Goal: Task Accomplishment & Management: Complete application form

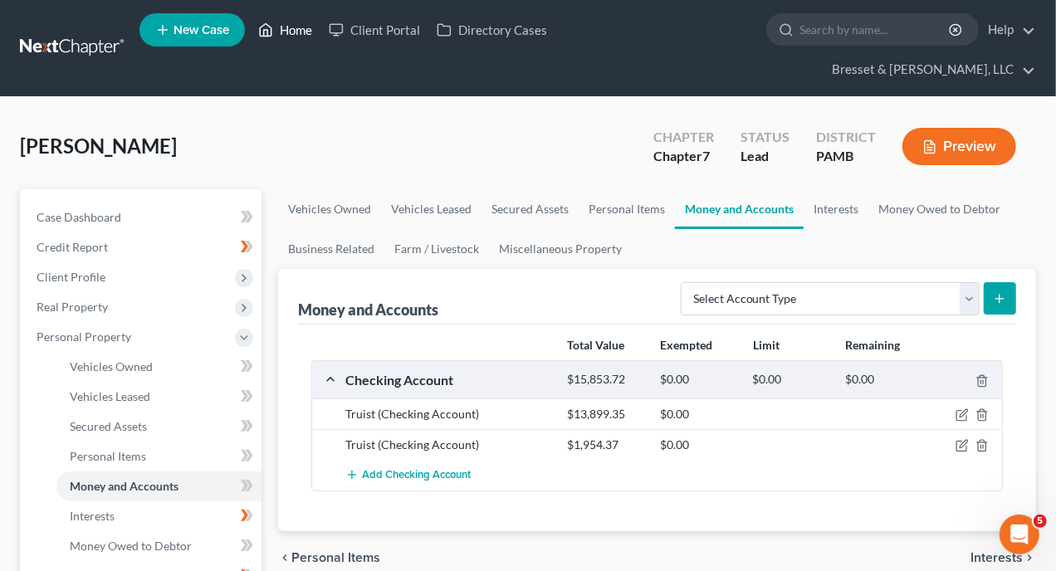
click at [301, 35] on link "Home" at bounding box center [285, 30] width 71 height 30
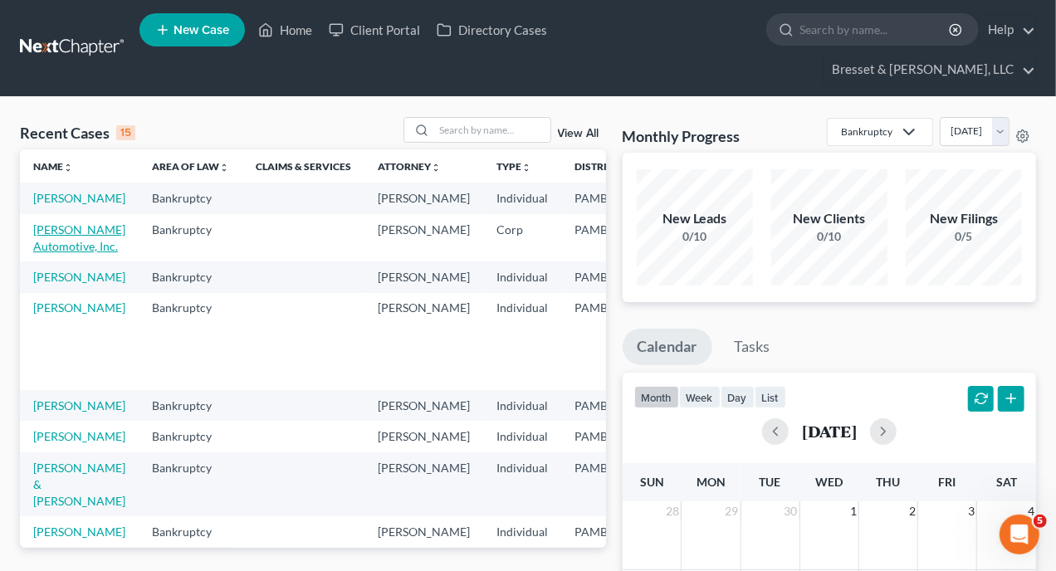
click at [65, 232] on link "[PERSON_NAME] Automotive, Inc." at bounding box center [79, 238] width 92 height 31
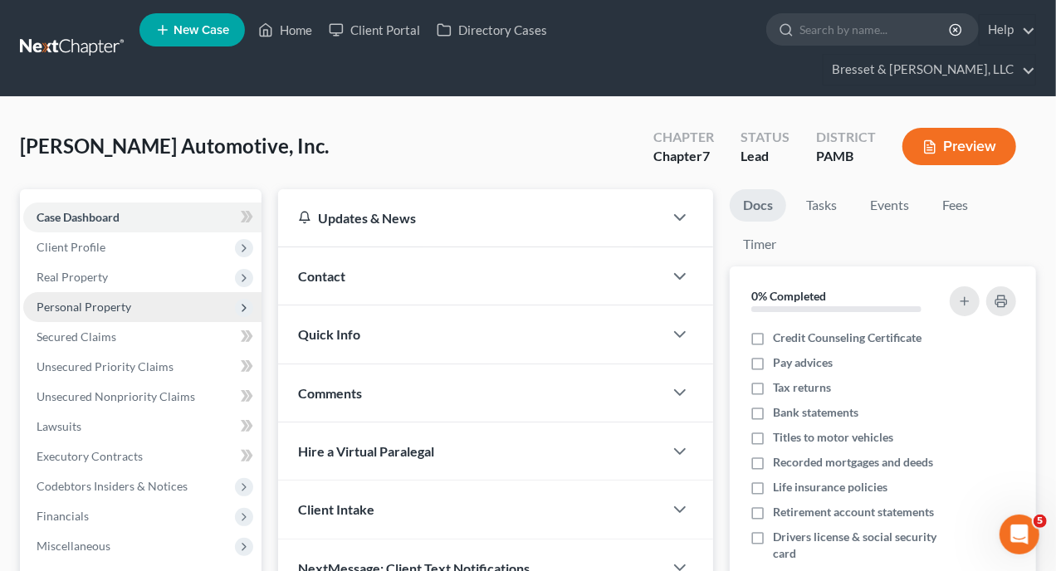
click at [97, 300] on span "Personal Property" at bounding box center [84, 307] width 95 height 14
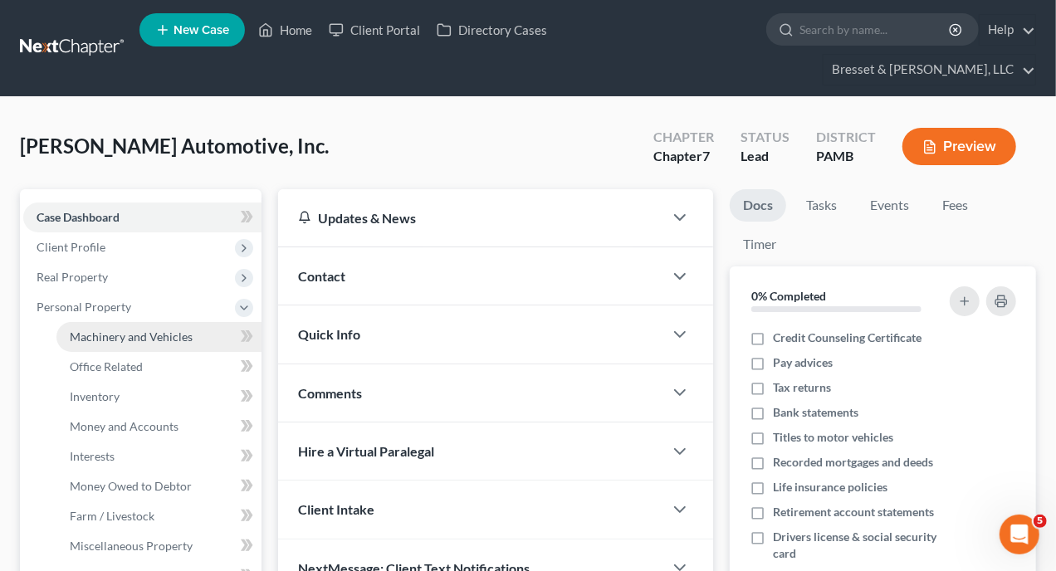
click at [99, 330] on span "Machinery and Vehicles" at bounding box center [131, 337] width 123 height 14
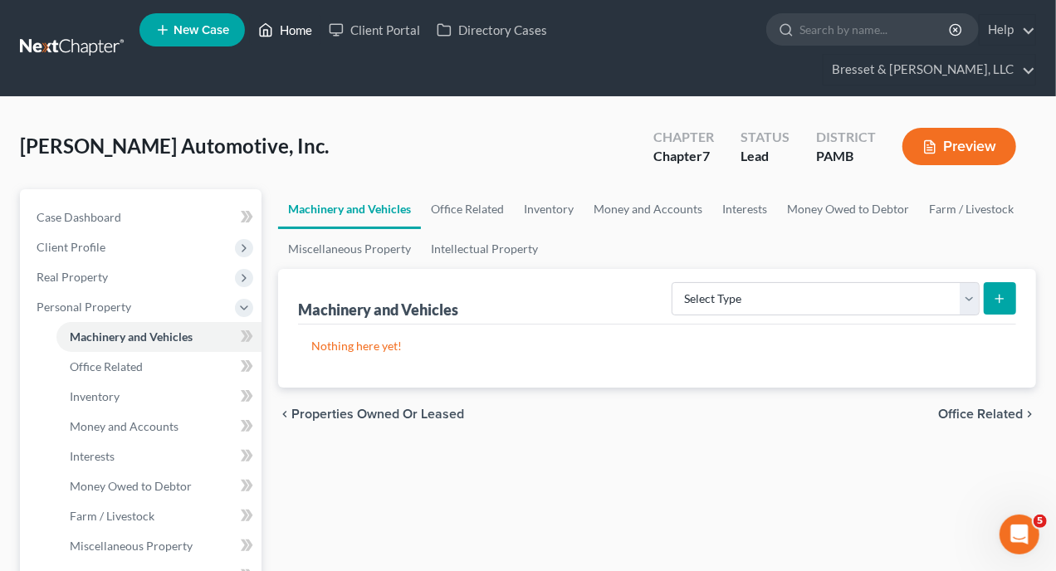
click at [296, 37] on link "Home" at bounding box center [285, 30] width 71 height 30
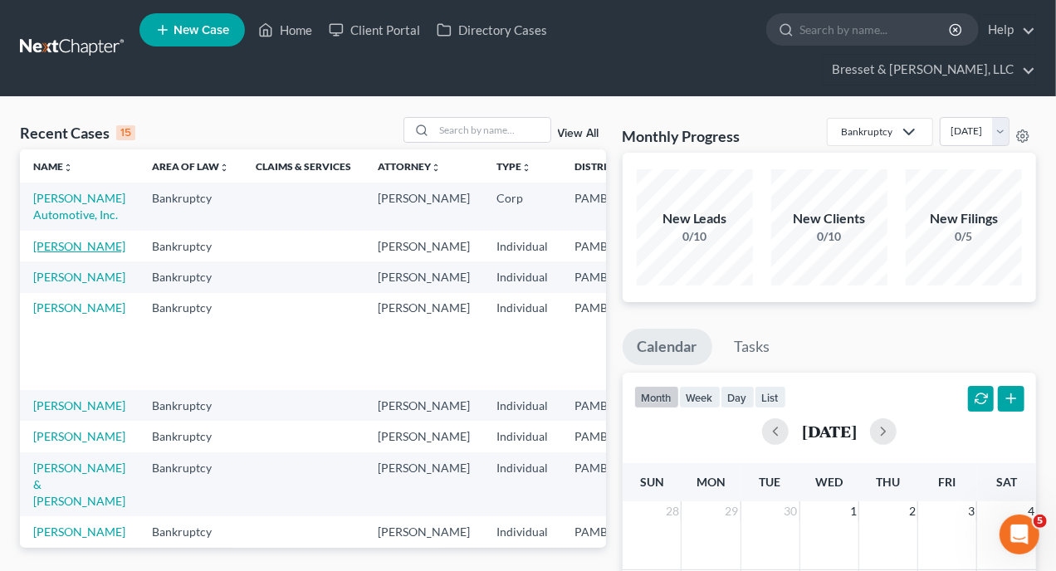
click at [38, 239] on link "[PERSON_NAME]" at bounding box center [79, 246] width 92 height 14
select select "10"
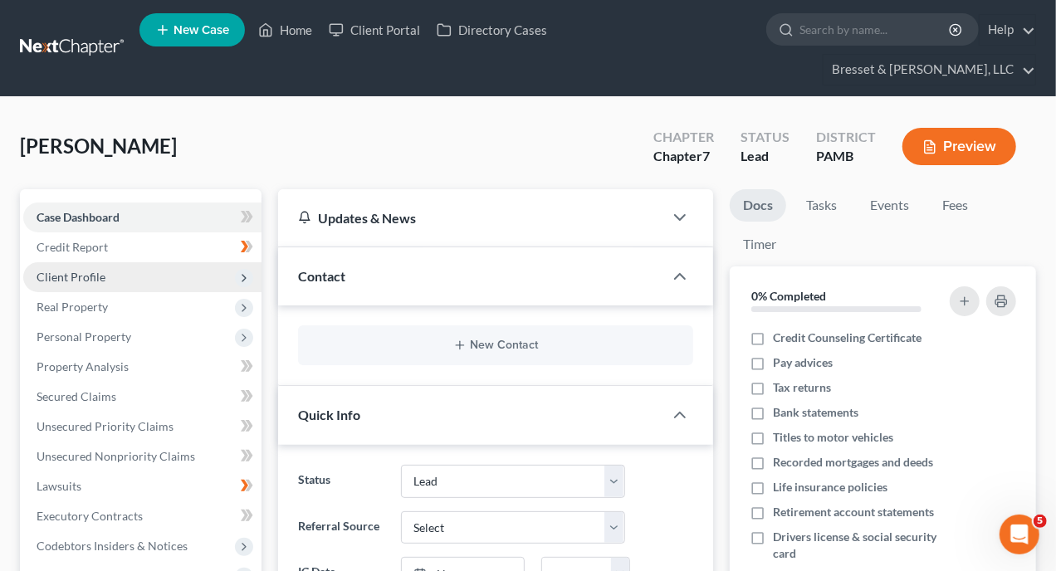
click at [88, 270] on span "Client Profile" at bounding box center [71, 277] width 69 height 14
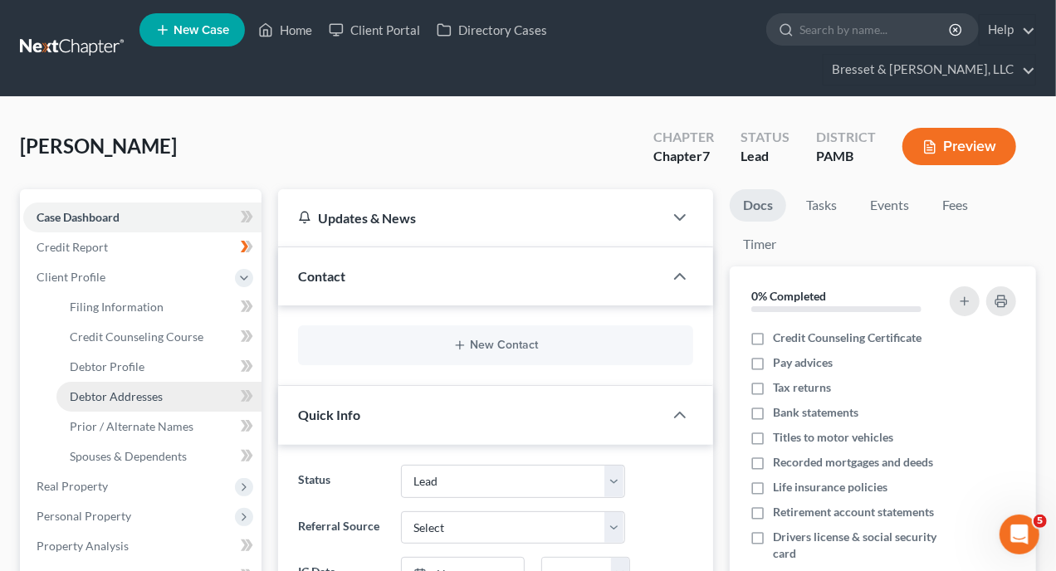
click at [127, 390] on span "Debtor Addresses" at bounding box center [116, 397] width 93 height 14
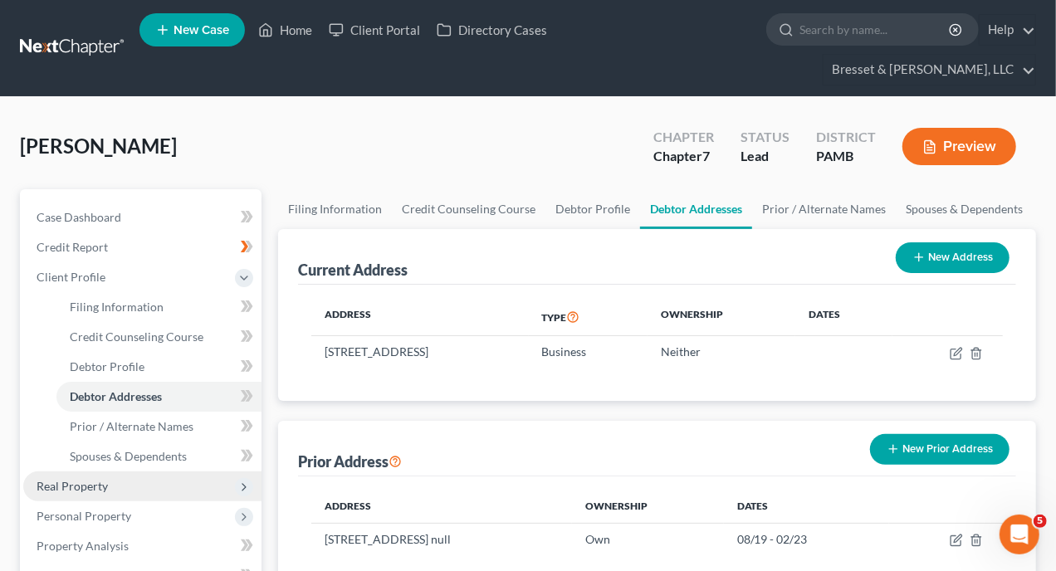
click at [77, 479] on span "Real Property" at bounding box center [72, 486] width 71 height 14
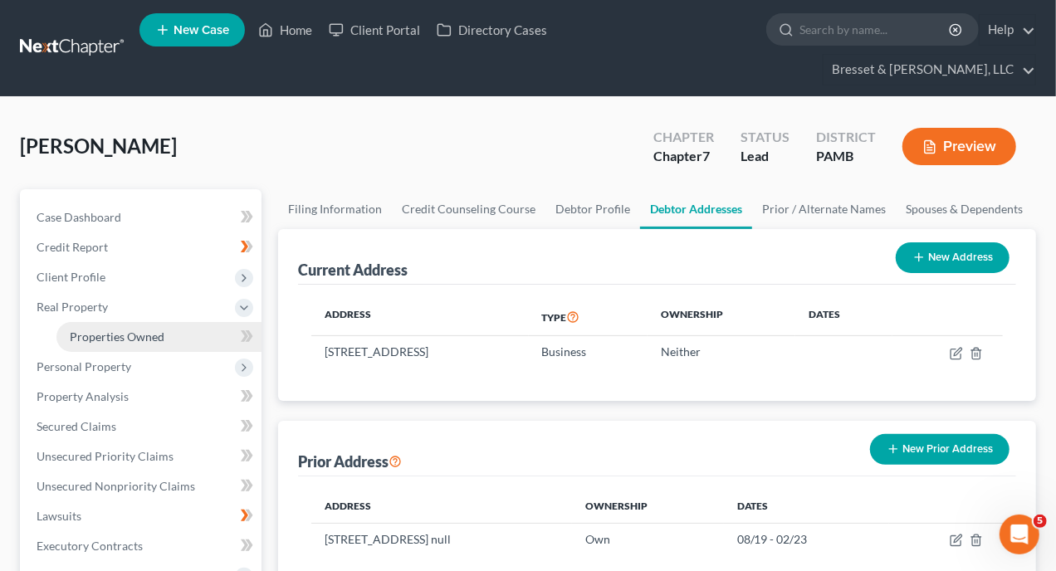
click at [118, 330] on span "Properties Owned" at bounding box center [117, 337] width 95 height 14
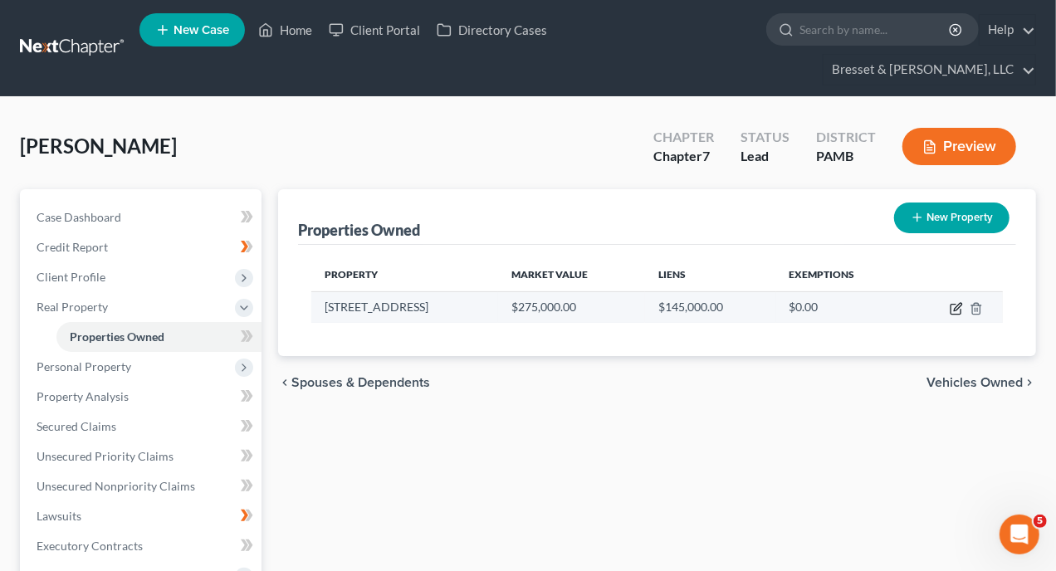
click at [958, 302] on icon "button" at bounding box center [956, 308] width 13 height 13
select select "39"
select select "3"
select select "0"
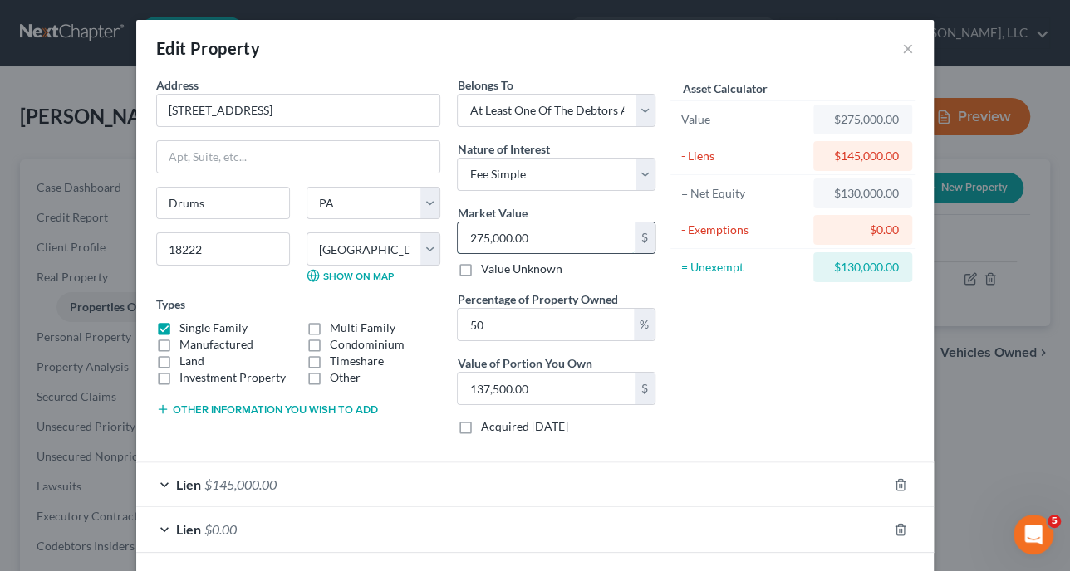
click at [545, 236] on input "275,000.00" at bounding box center [546, 239] width 177 height 32
type input "3"
type input "1.50"
type input "32"
type input "16.00"
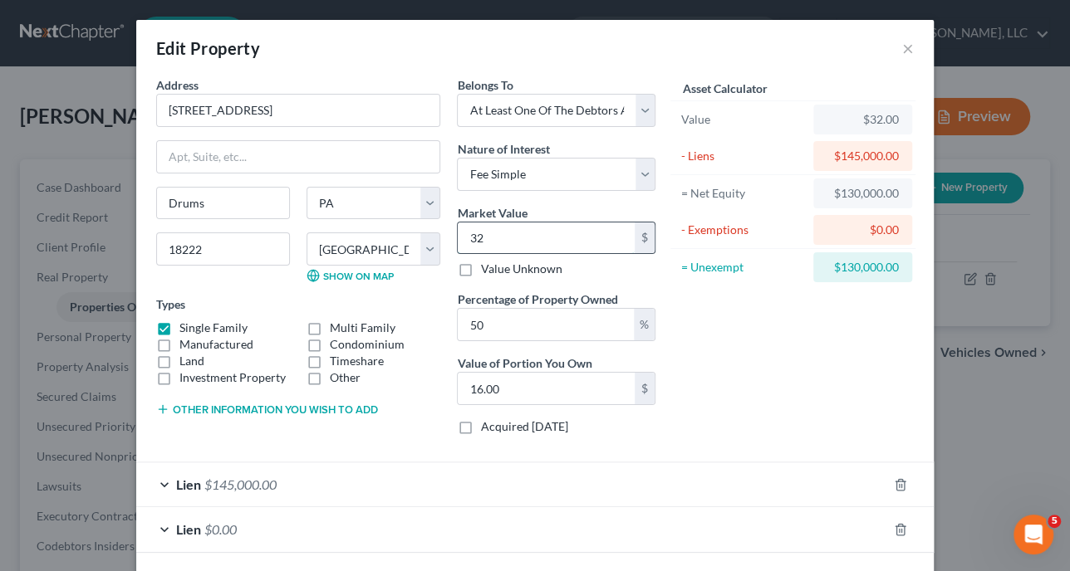
type input "320"
type input "160.00"
type input "3200"
type input "1,600.00"
type input "3,2000"
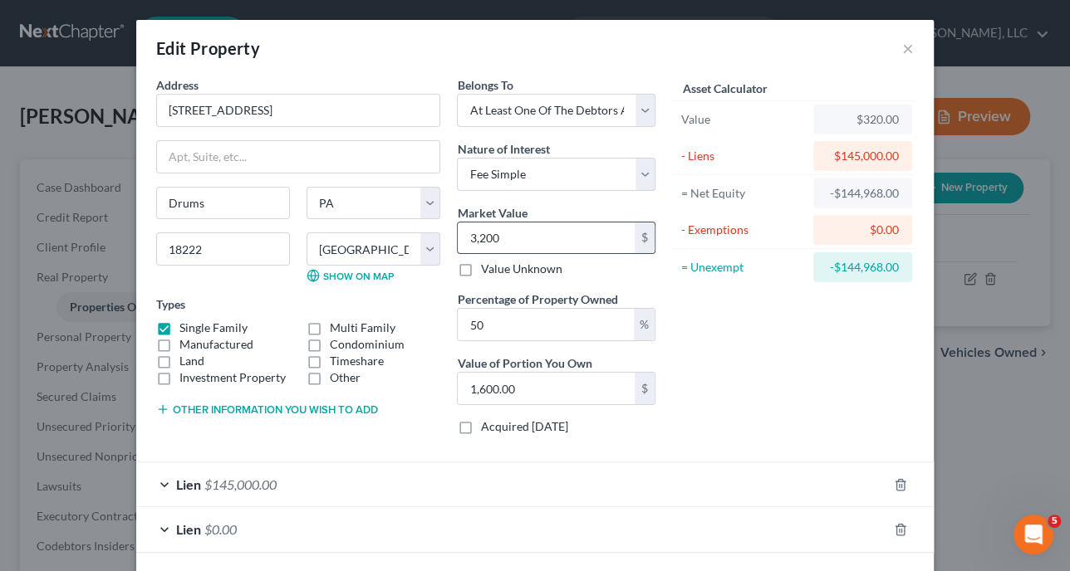
type input "16,000.00"
type input "32,0000"
type input "160,000.00"
type input "320,000"
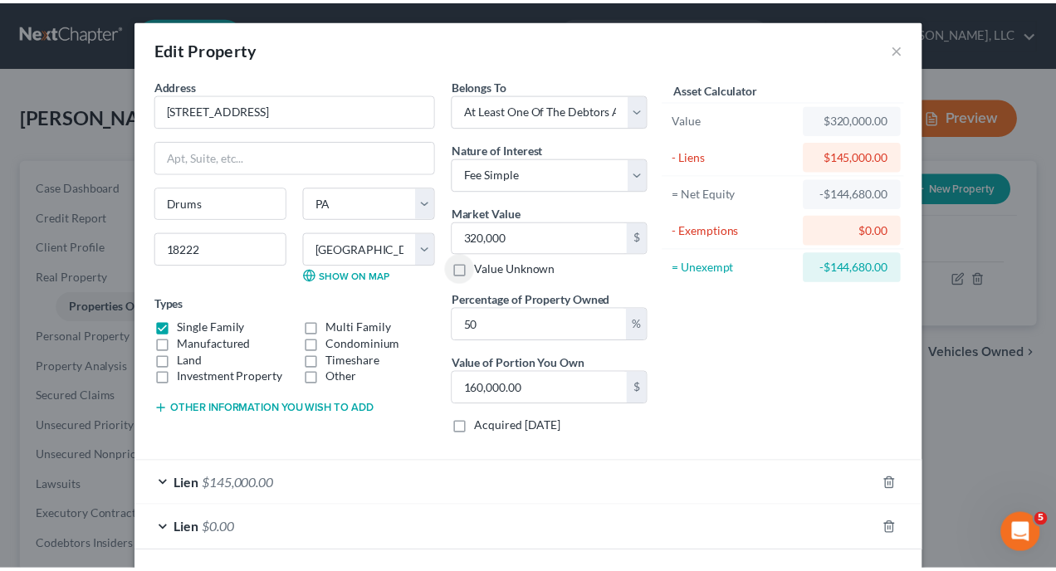
scroll to position [70, 0]
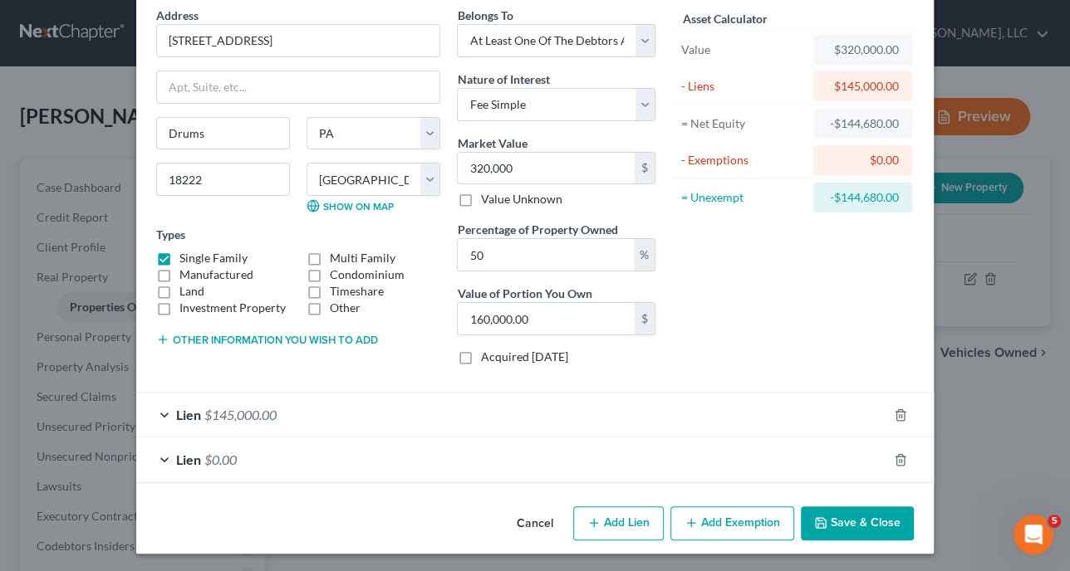
click at [827, 521] on button "Save & Close" at bounding box center [857, 524] width 113 height 35
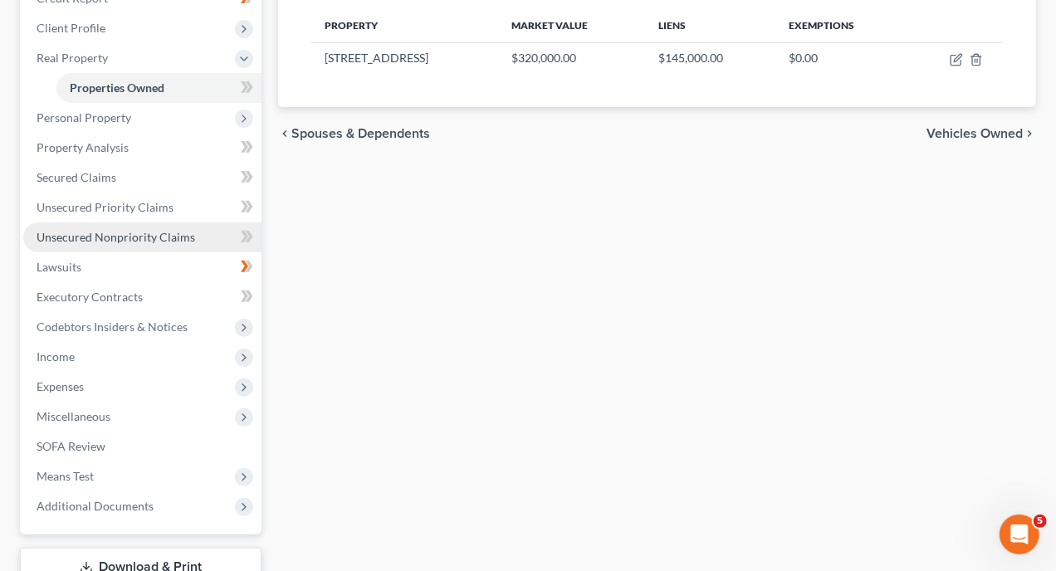
scroll to position [83, 0]
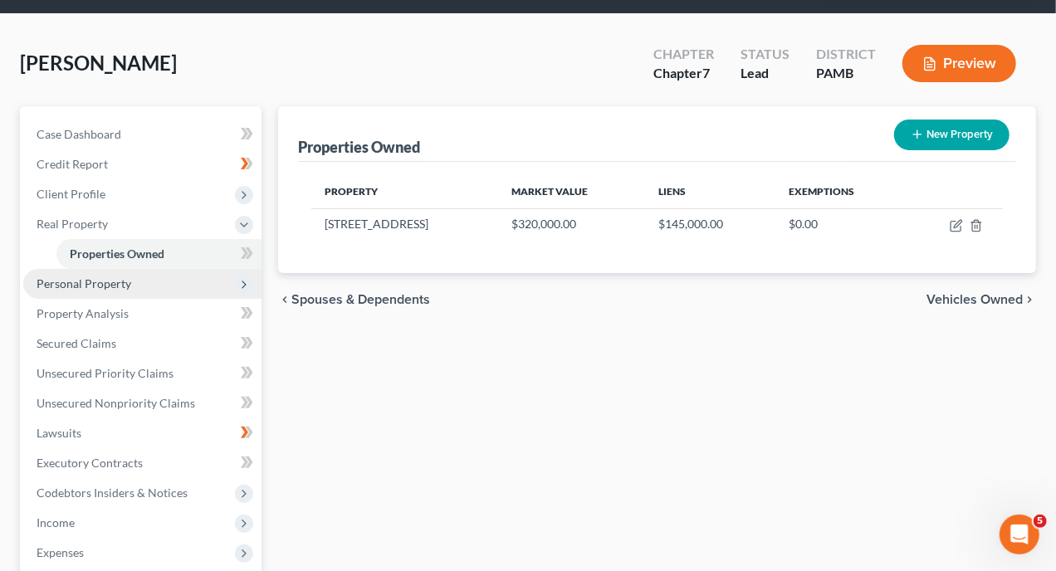
click at [112, 277] on span "Personal Property" at bounding box center [84, 284] width 95 height 14
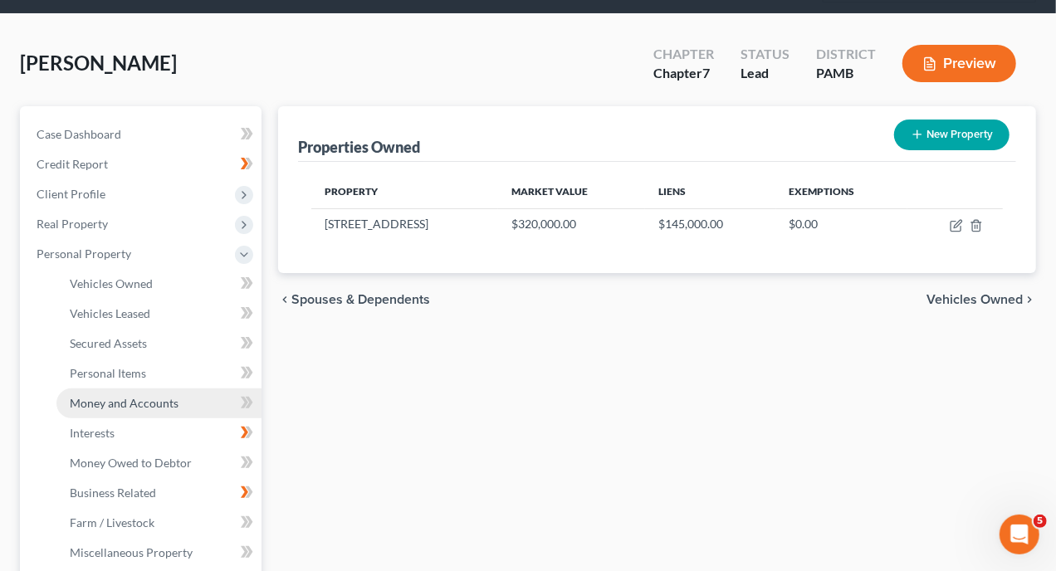
scroll to position [166, 0]
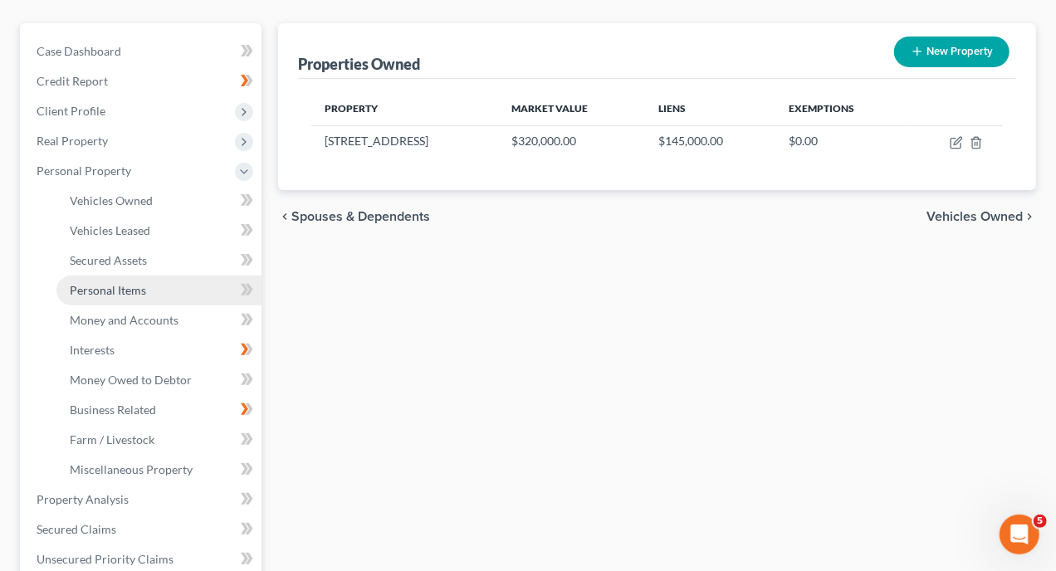
click at [127, 283] on span "Personal Items" at bounding box center [108, 290] width 76 height 14
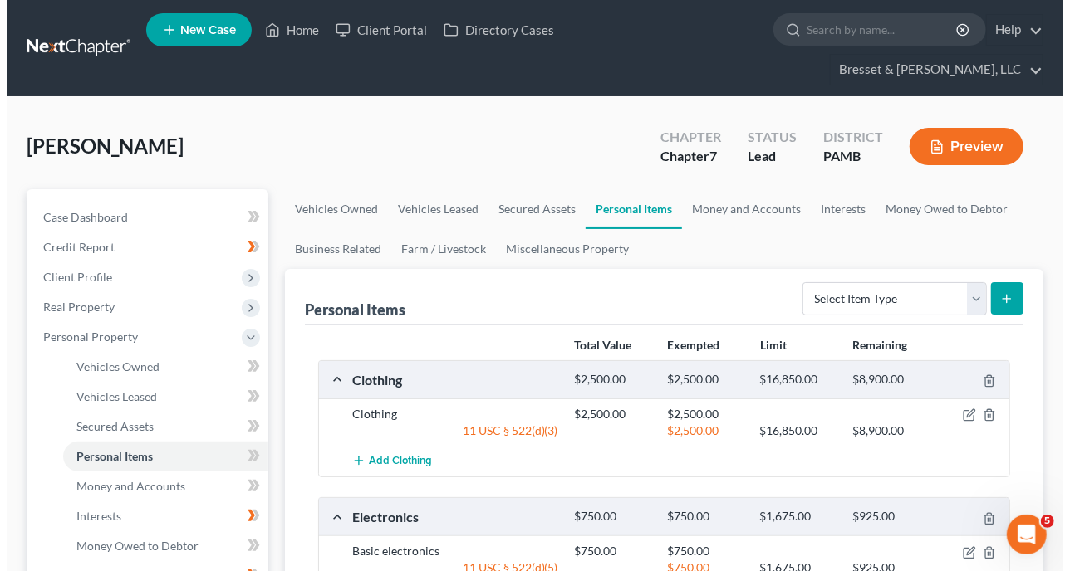
scroll to position [83, 0]
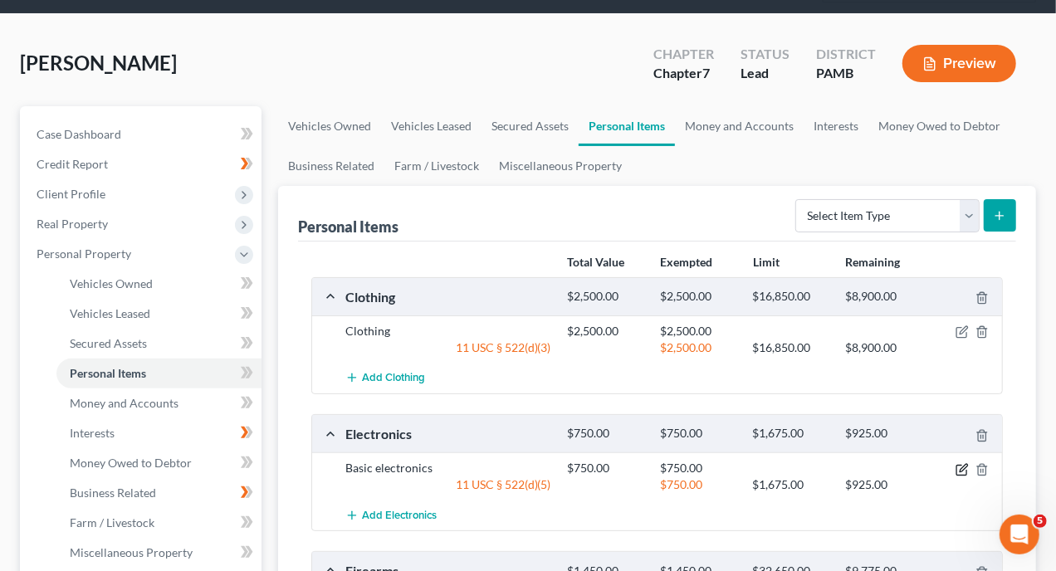
click at [963, 463] on icon "button" at bounding box center [962, 469] width 13 height 13
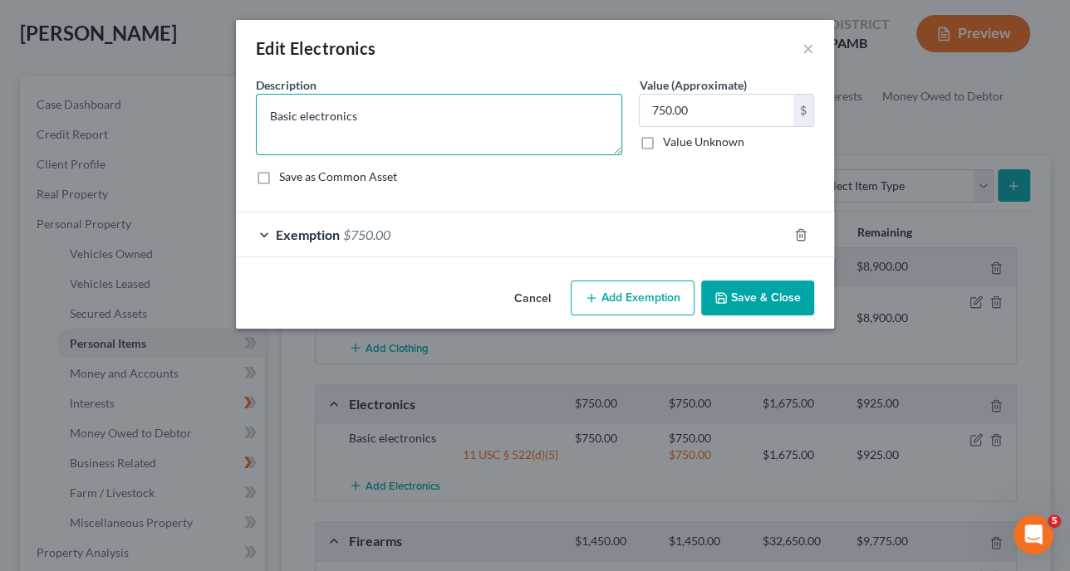
click at [374, 115] on textarea "Basic electronics" at bounding box center [439, 124] width 366 height 61
type textarea "B"
type textarea "c"
type textarea "Cell Phone"
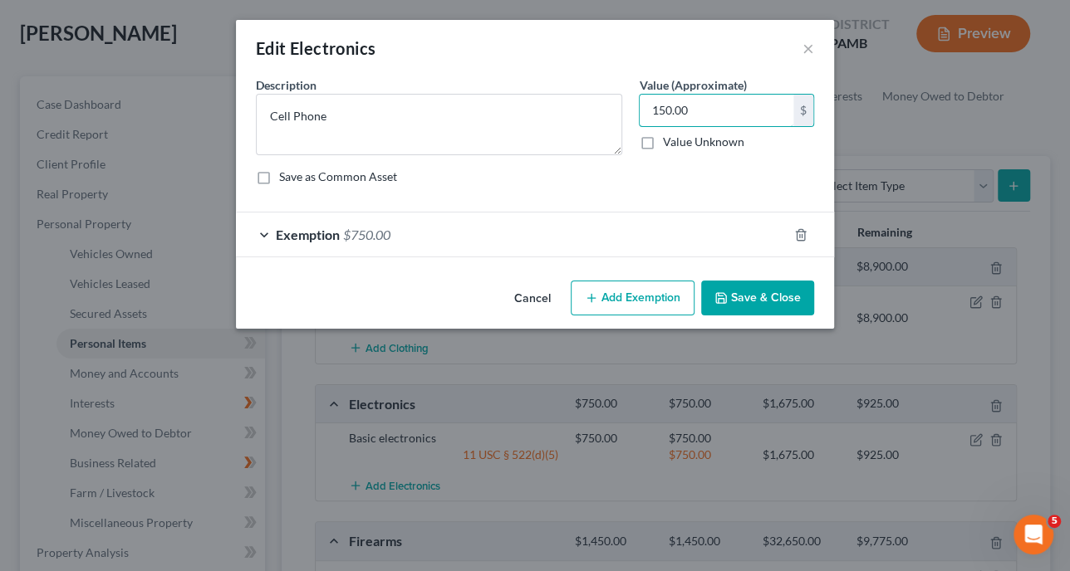
type input "150.00"
click at [651, 294] on button "Add Exemption" at bounding box center [633, 298] width 124 height 35
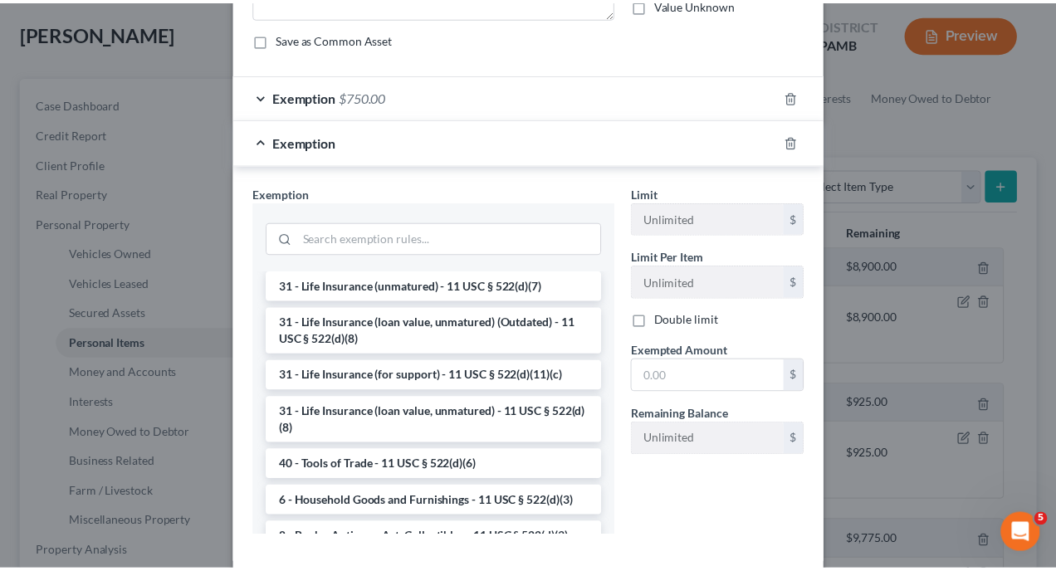
scroll to position [1302, 0]
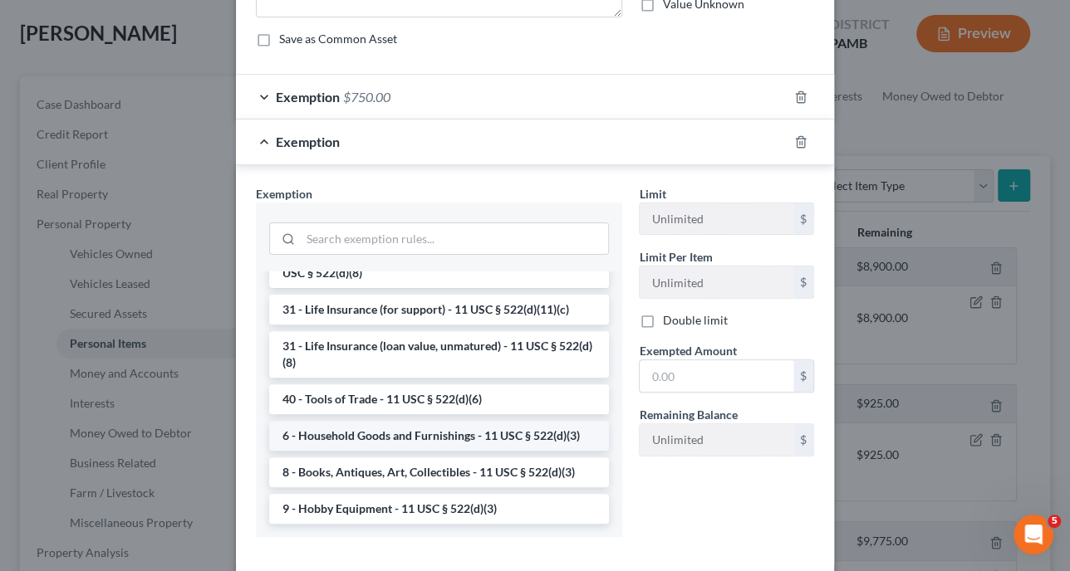
click at [408, 451] on li "6 - Household Goods and Furnishings - 11 USC § 522(d)(3)" at bounding box center [439, 436] width 340 height 30
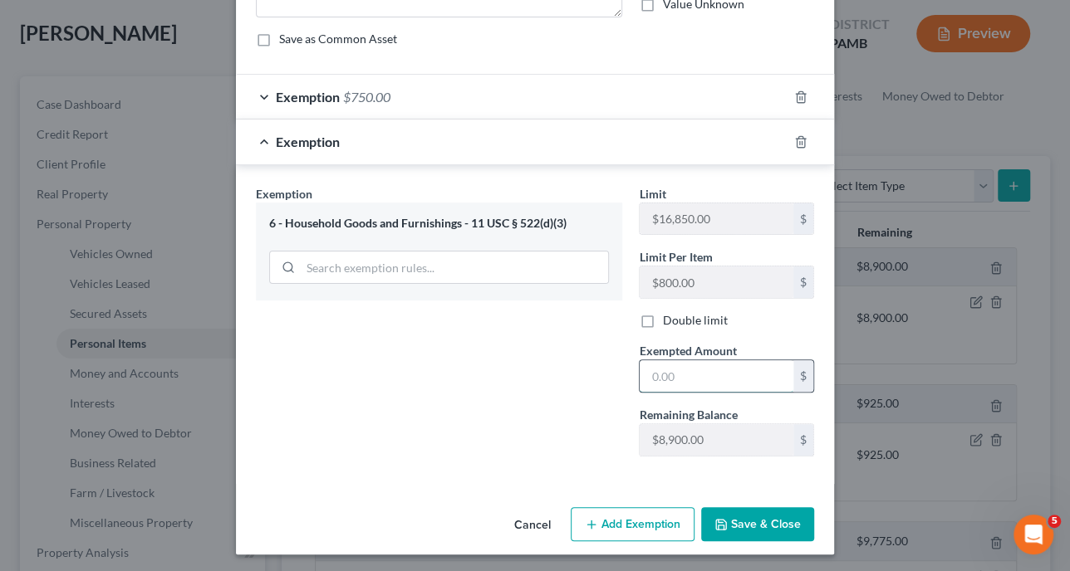
click at [688, 375] on input "text" at bounding box center [717, 376] width 154 height 32
type input "150"
click at [744, 522] on button "Save & Close" at bounding box center [757, 524] width 113 height 35
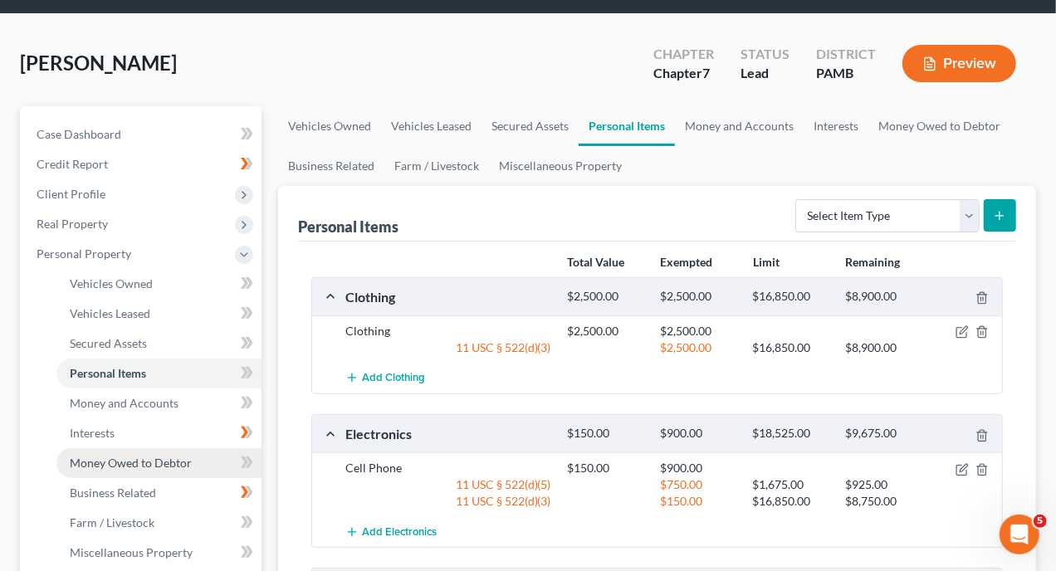
scroll to position [166, 0]
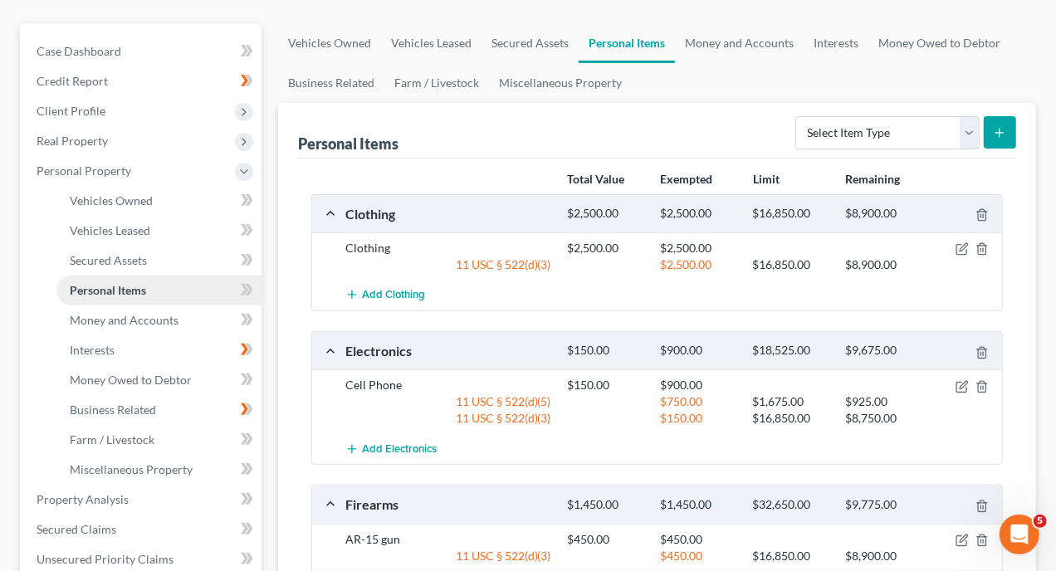
click at [128, 283] on span "Personal Items" at bounding box center [108, 290] width 76 height 14
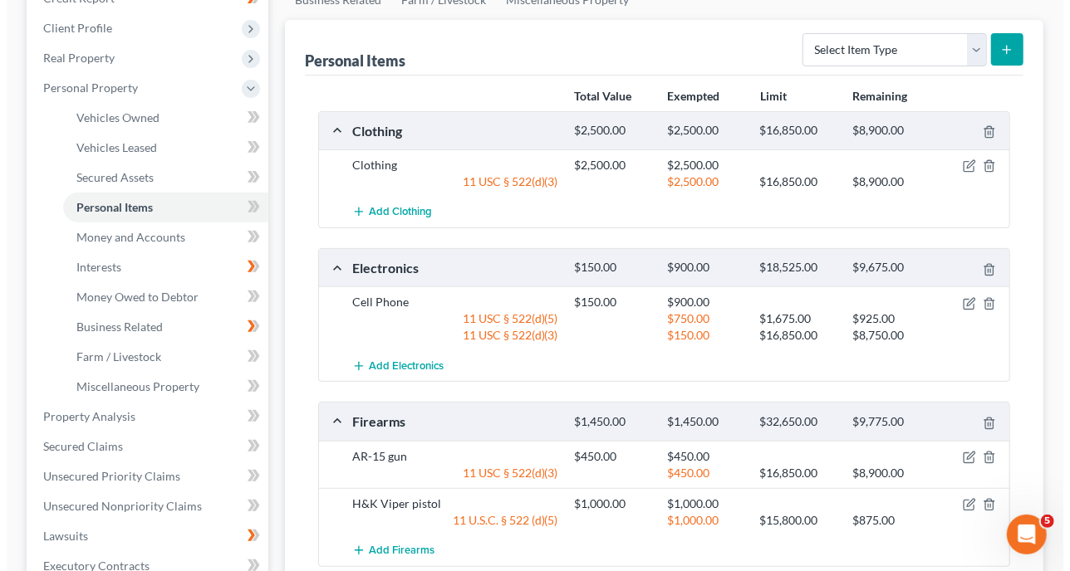
scroll to position [0, 0]
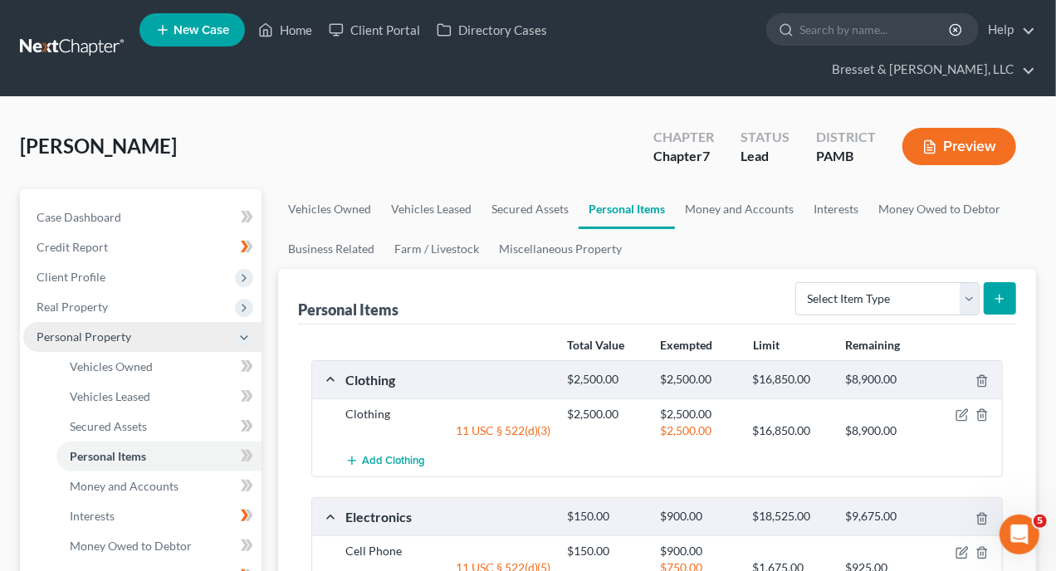
click at [101, 330] on span "Personal Property" at bounding box center [84, 337] width 95 height 14
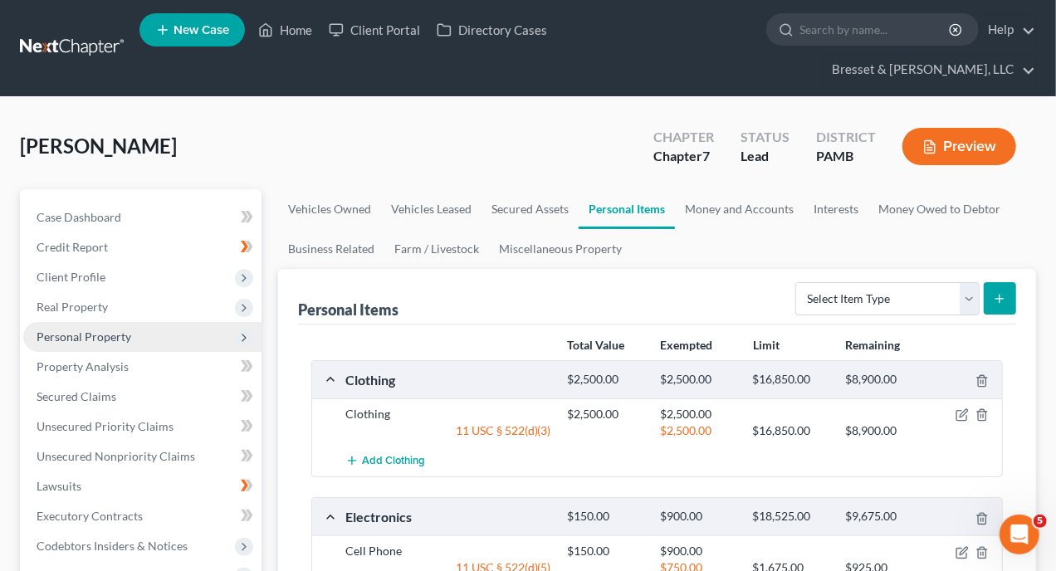
click at [101, 330] on span "Personal Property" at bounding box center [84, 337] width 95 height 14
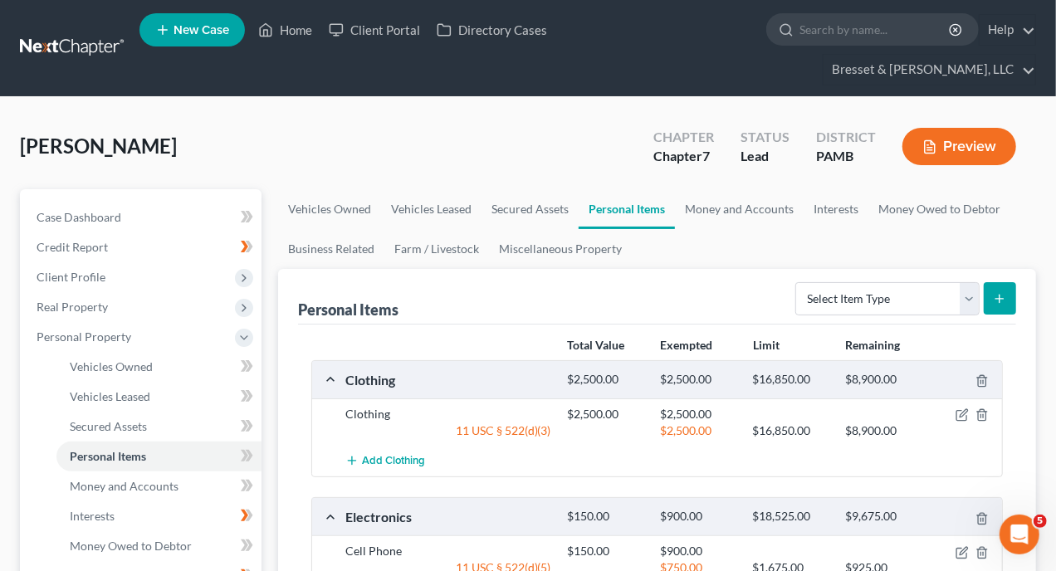
click at [998, 292] on icon "submit" at bounding box center [999, 298] width 13 height 13
click at [972, 282] on select "Select Item Type Clothing Collectibles Of Value Electronics Firearms Household …" at bounding box center [888, 298] width 184 height 33
select select "jewelry"
click at [798, 282] on select "Select Item Type Clothing Collectibles Of Value Electronics Firearms Household …" at bounding box center [888, 298] width 184 height 33
click at [1002, 292] on icon "submit" at bounding box center [999, 298] width 13 height 13
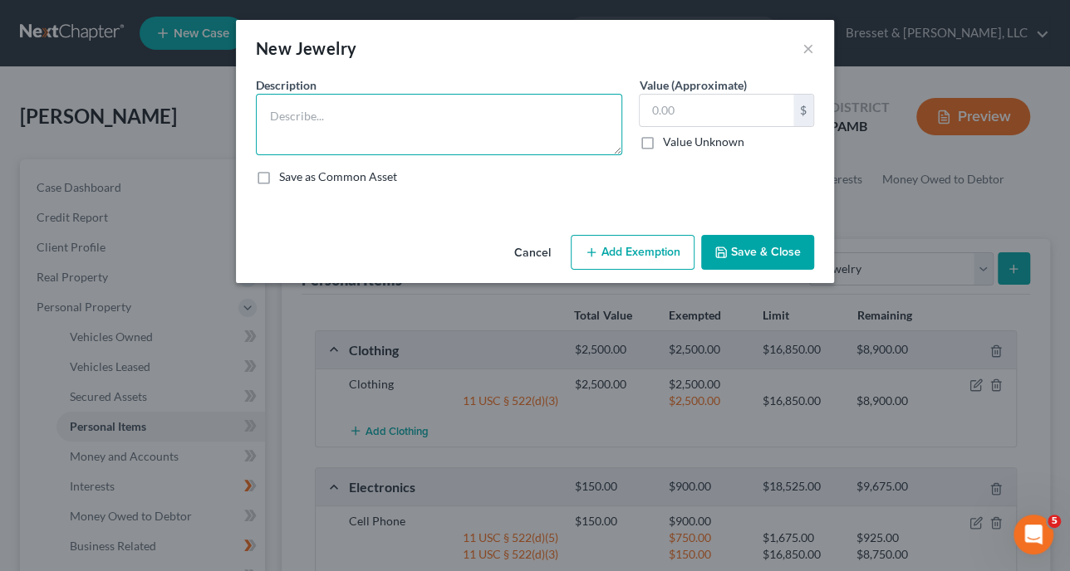
click at [351, 117] on textarea at bounding box center [439, 124] width 366 height 61
type textarea "Jewelry"
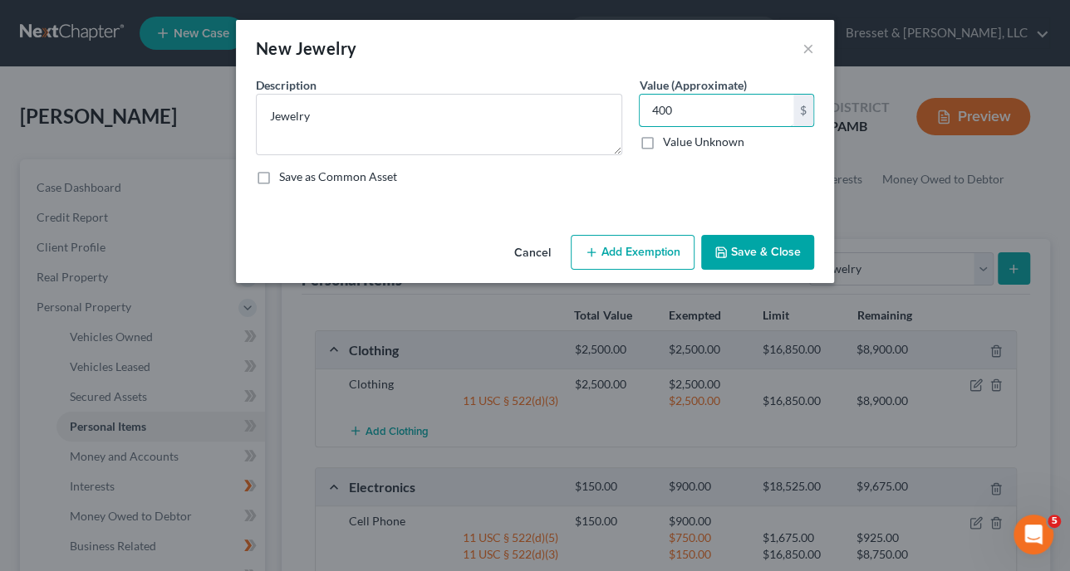
type input "400"
click at [639, 257] on button "Add Exemption" at bounding box center [633, 252] width 124 height 35
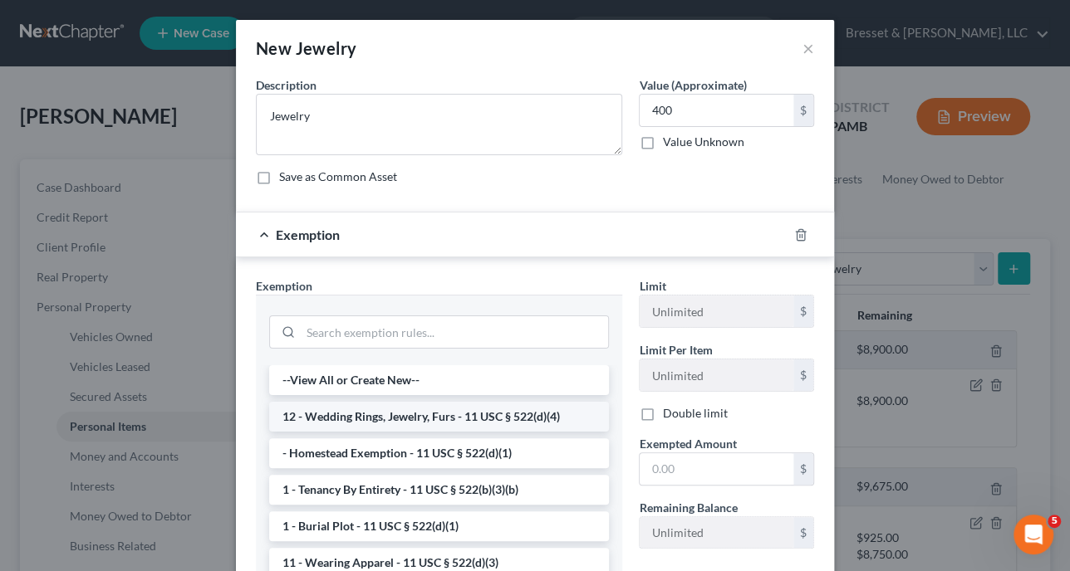
click at [476, 412] on li "12 - Wedding Rings, Jewelry, Furs - 11 USC § 522(d)(4)" at bounding box center [439, 417] width 340 height 30
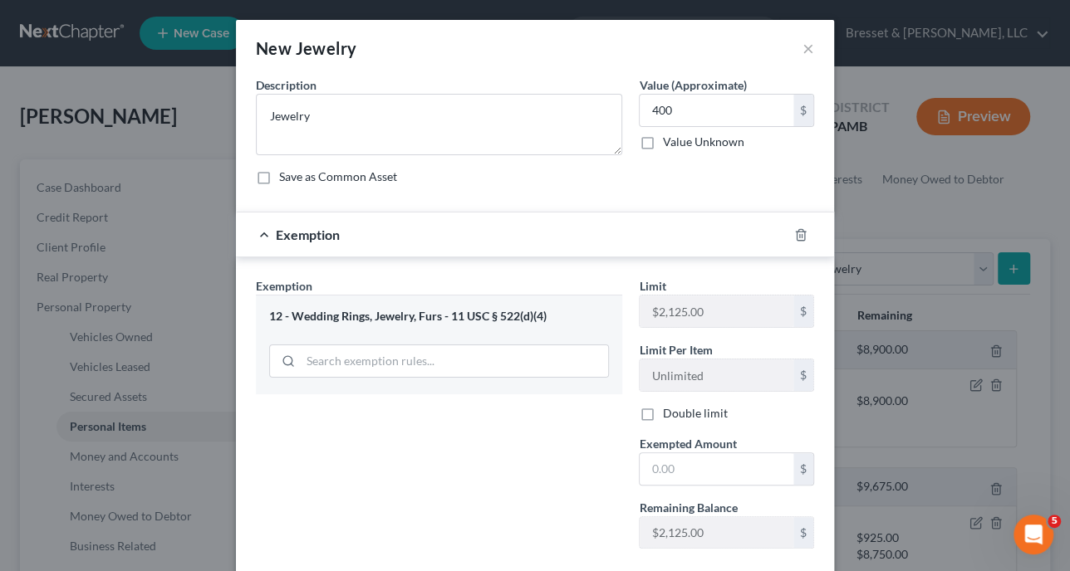
scroll to position [94, 0]
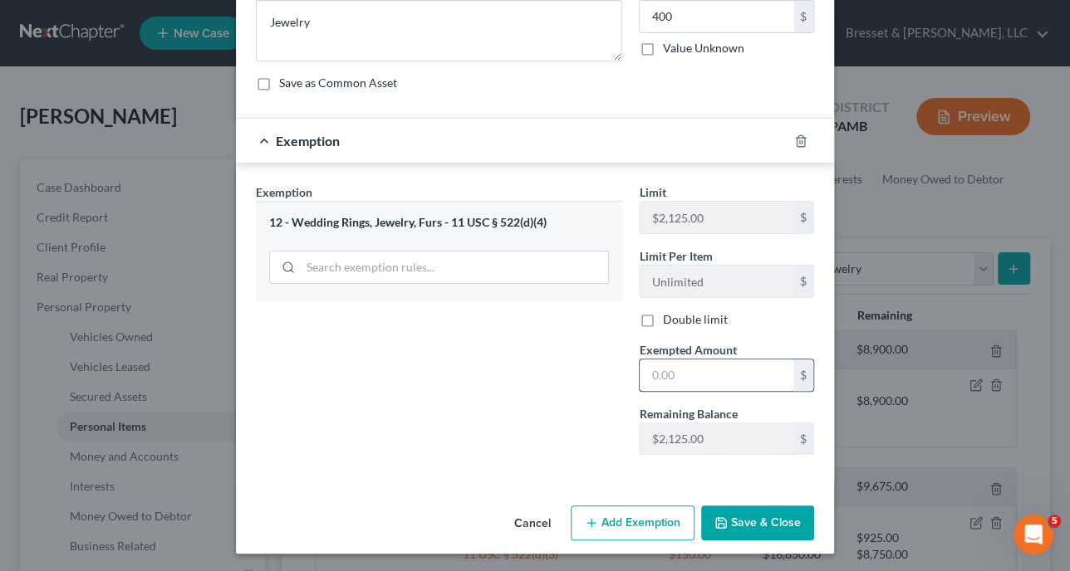
click at [696, 371] on input "text" at bounding box center [717, 376] width 154 height 32
type input "400"
click at [741, 519] on button "Save & Close" at bounding box center [757, 523] width 113 height 35
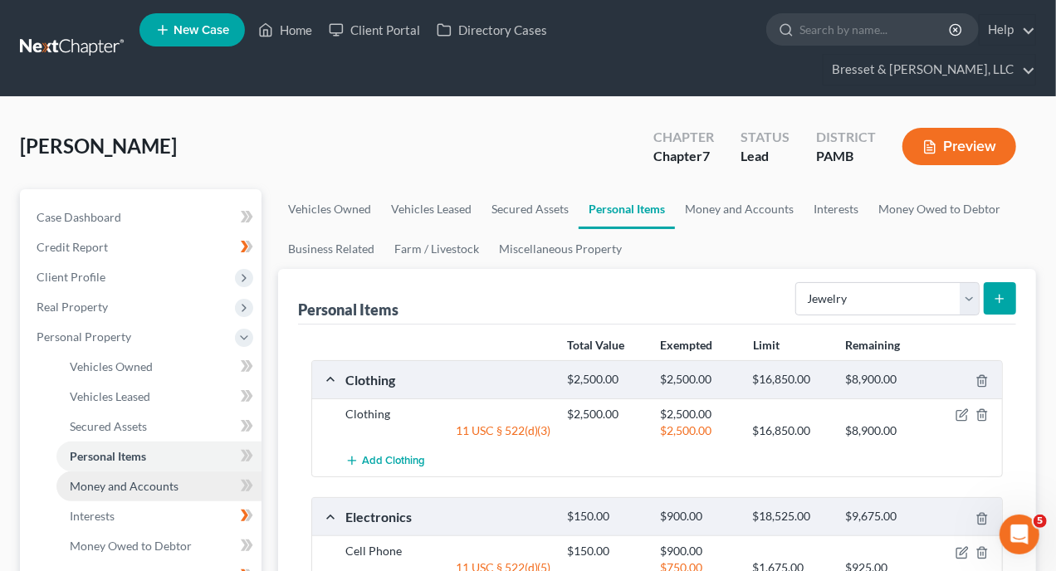
click at [158, 479] on span "Money and Accounts" at bounding box center [124, 486] width 109 height 14
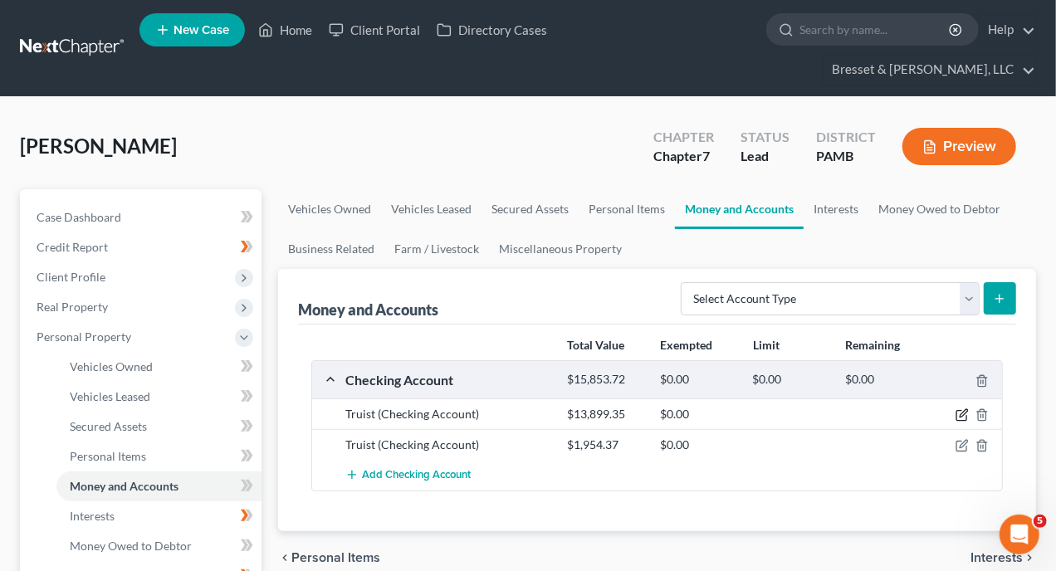
click at [963, 410] on icon "button" at bounding box center [963, 413] width 7 height 7
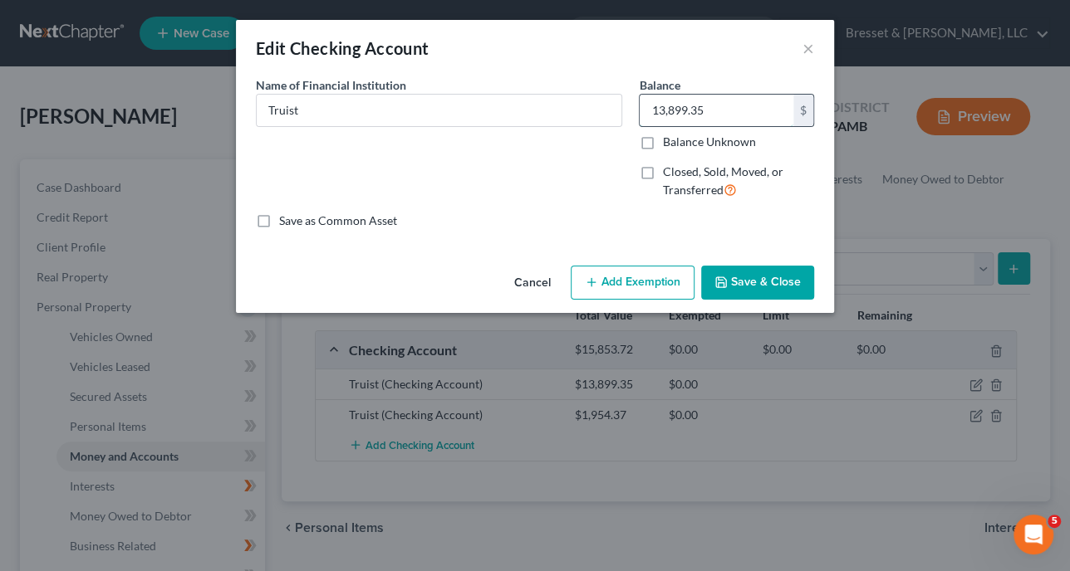
click at [715, 105] on input "13,899.35" at bounding box center [717, 111] width 154 height 32
type input "200"
click at [645, 279] on button "Add Exemption" at bounding box center [633, 283] width 124 height 35
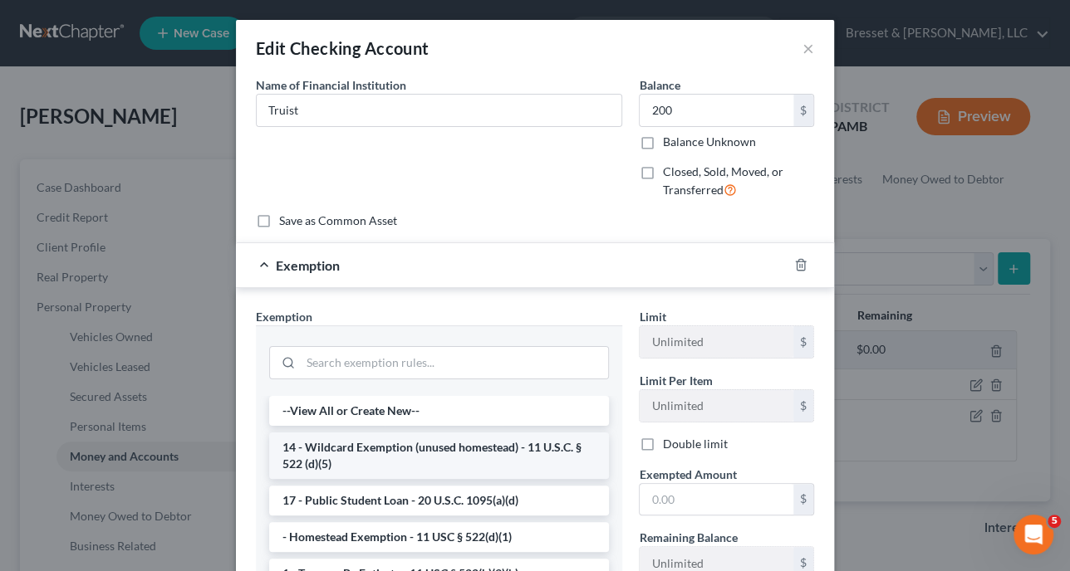
click at [409, 444] on li "14 - Wildcard Exemption (unused homestead) - 11 U.S.C. § 522 (d)(5)" at bounding box center [439, 456] width 340 height 47
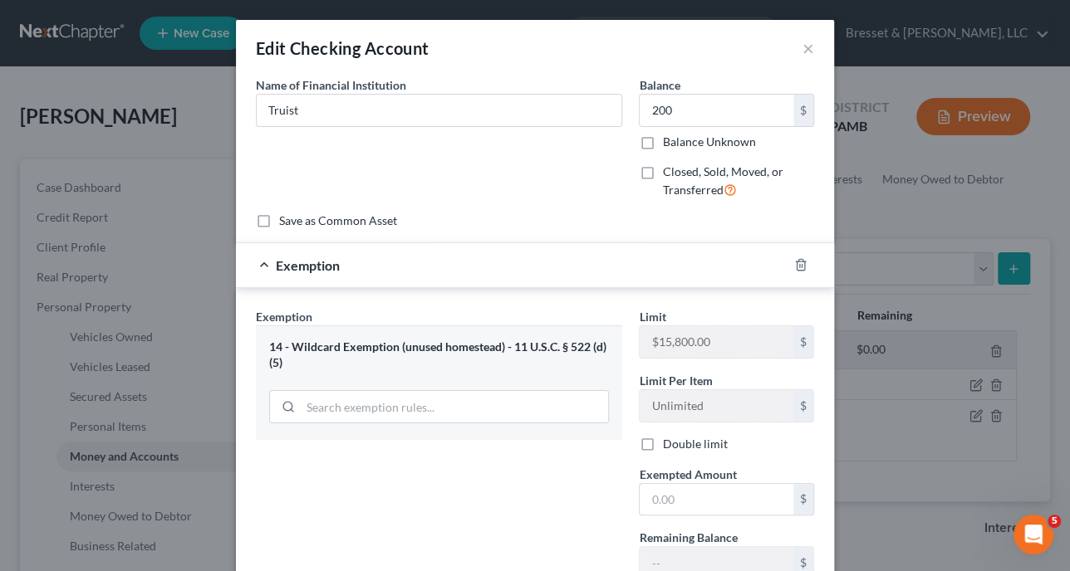
scroll to position [83, 0]
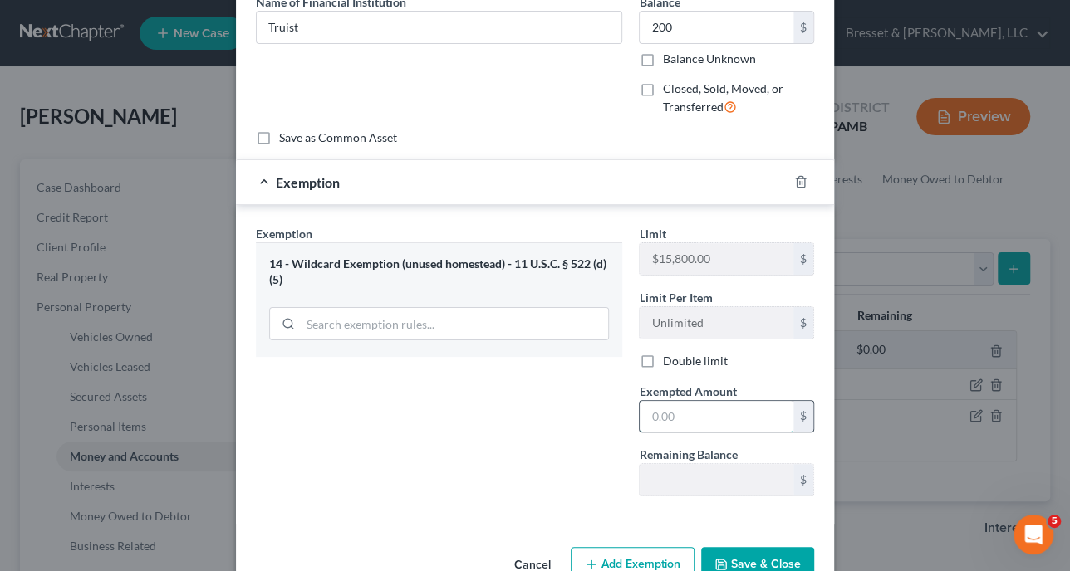
click at [708, 409] on input "text" at bounding box center [717, 417] width 154 height 32
type input "200"
click at [743, 560] on button "Save & Close" at bounding box center [757, 564] width 113 height 35
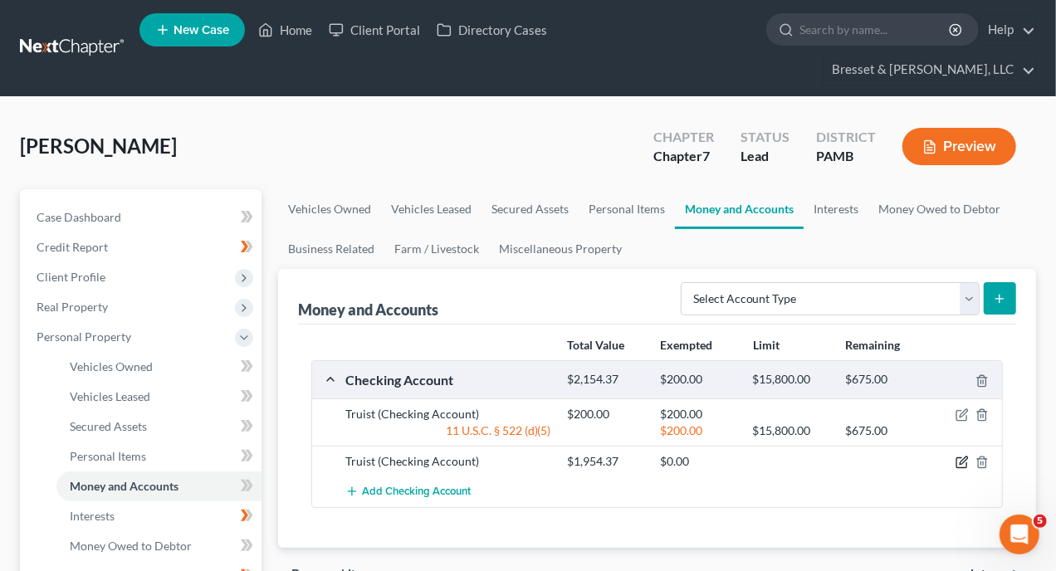
click at [963, 456] on icon "button" at bounding box center [962, 462] width 13 height 13
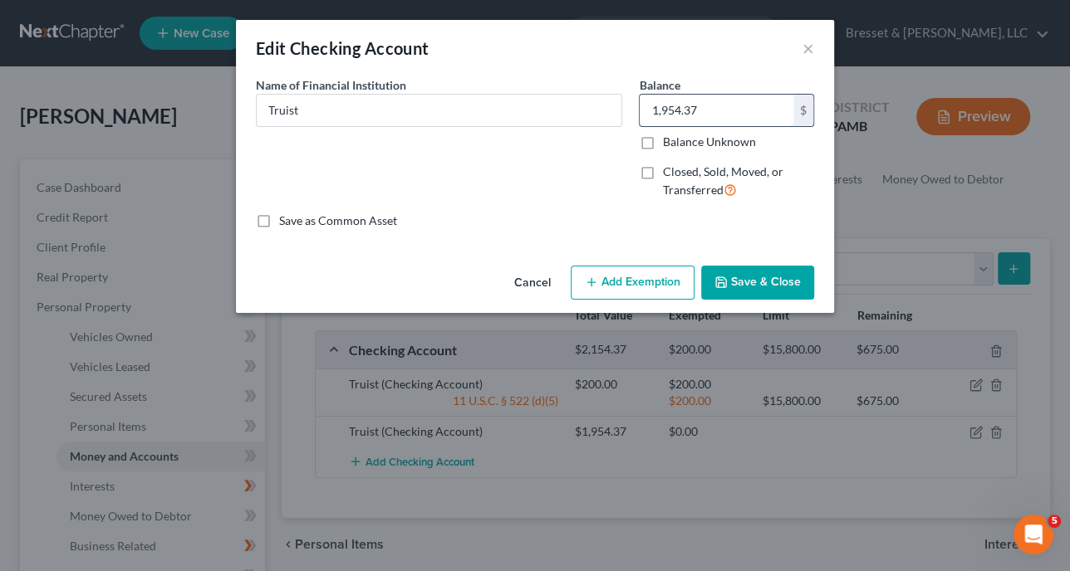
click at [712, 102] on input "1,954.37" at bounding box center [717, 111] width 154 height 32
type input "100"
click at [632, 287] on button "Add Exemption" at bounding box center [633, 283] width 124 height 35
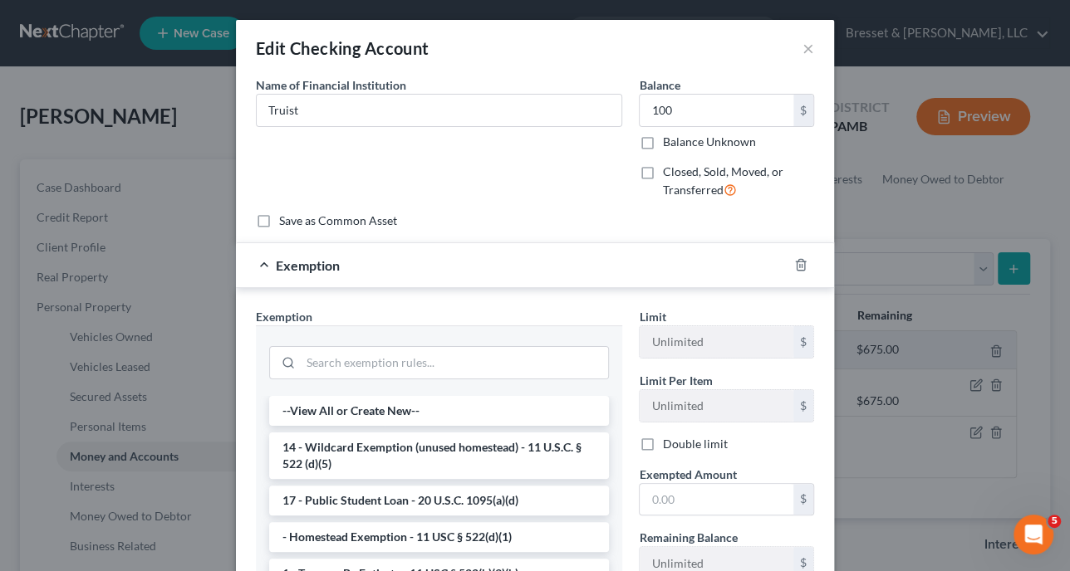
scroll to position [208, 0]
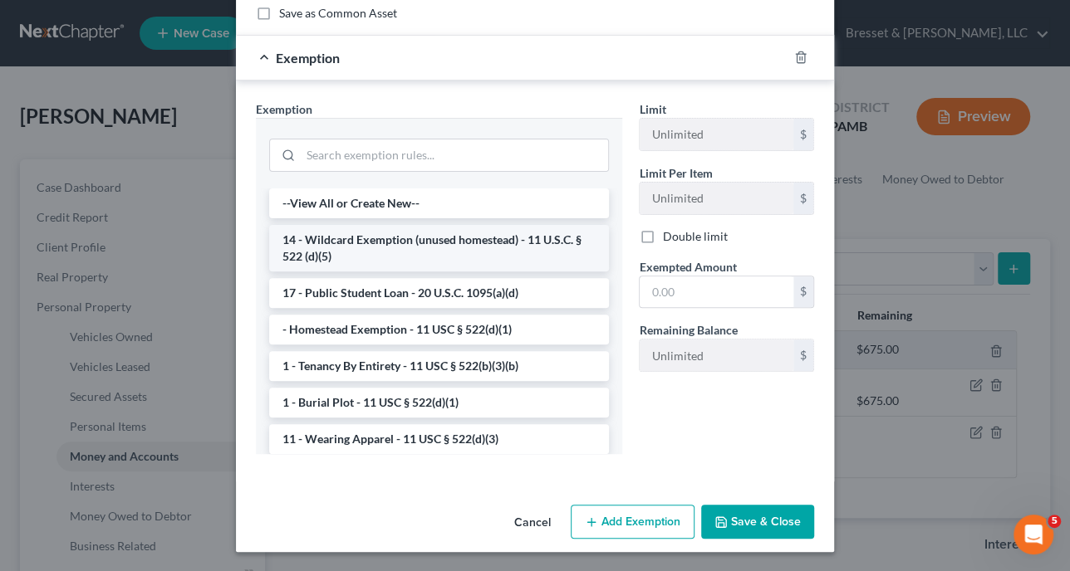
click at [471, 243] on li "14 - Wildcard Exemption (unused homestead) - 11 U.S.C. § 522 (d)(5)" at bounding box center [439, 248] width 340 height 47
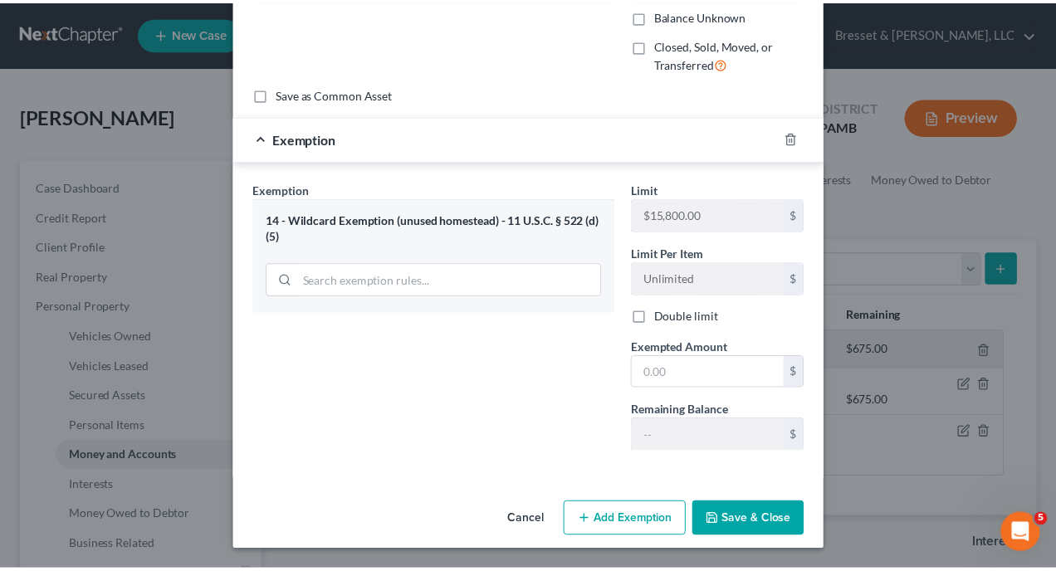
scroll to position [125, 0]
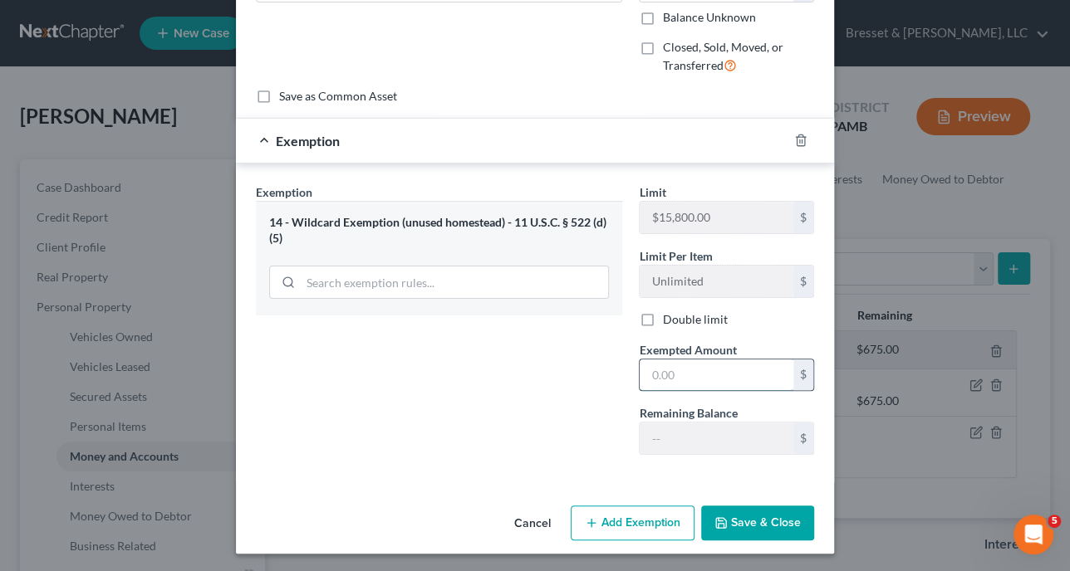
click at [723, 364] on input "text" at bounding box center [717, 376] width 154 height 32
type input "100"
click at [758, 520] on button "Save & Close" at bounding box center [757, 523] width 113 height 35
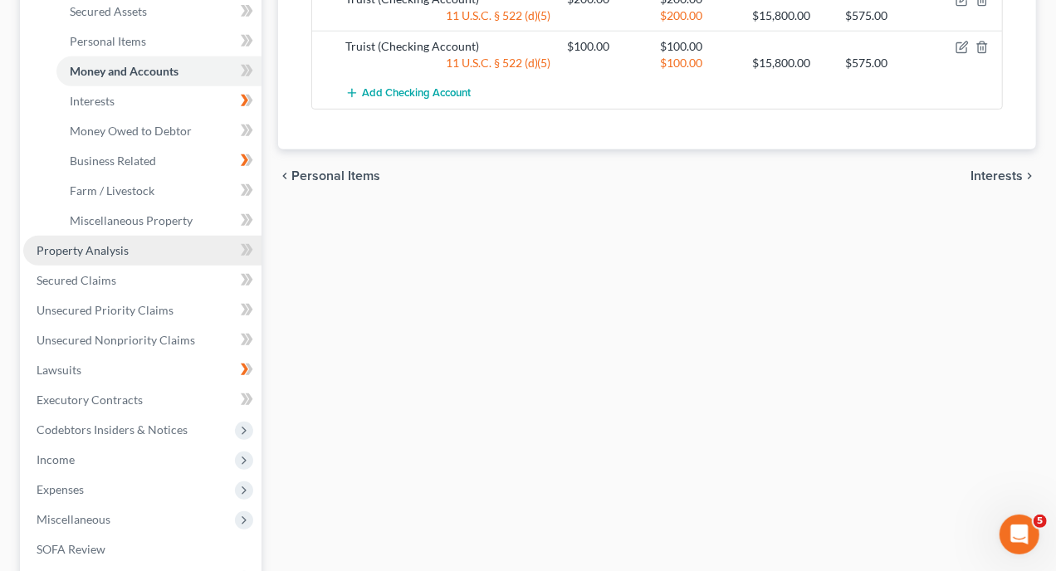
scroll to position [498, 0]
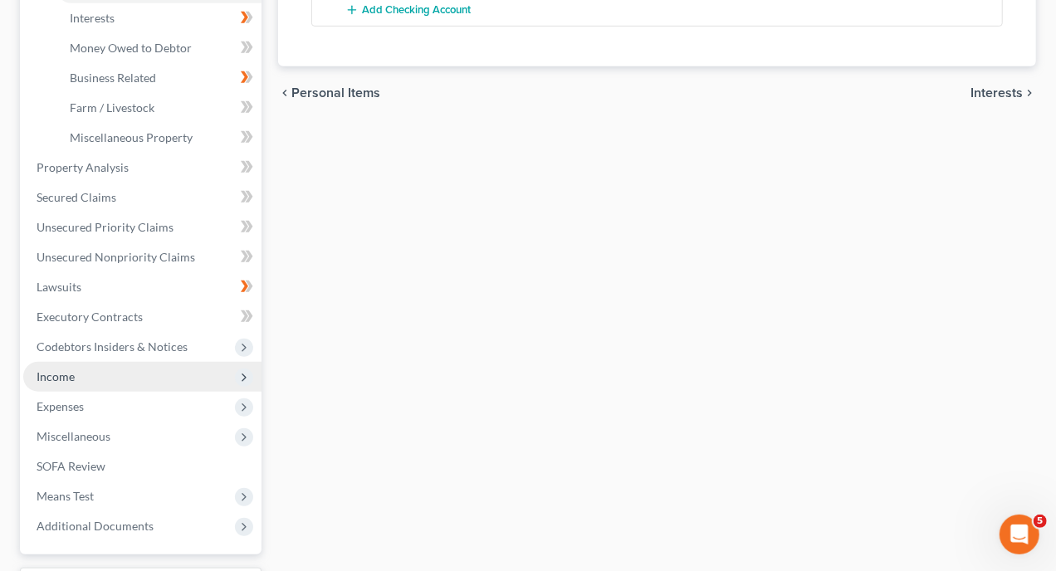
click at [76, 362] on span "Income" at bounding box center [142, 377] width 238 height 30
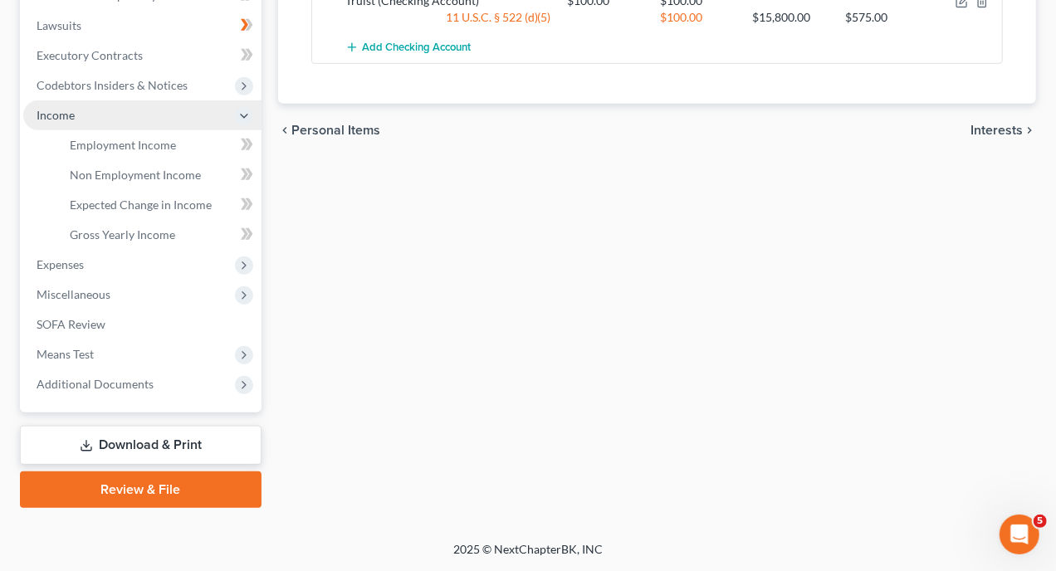
scroll to position [429, 0]
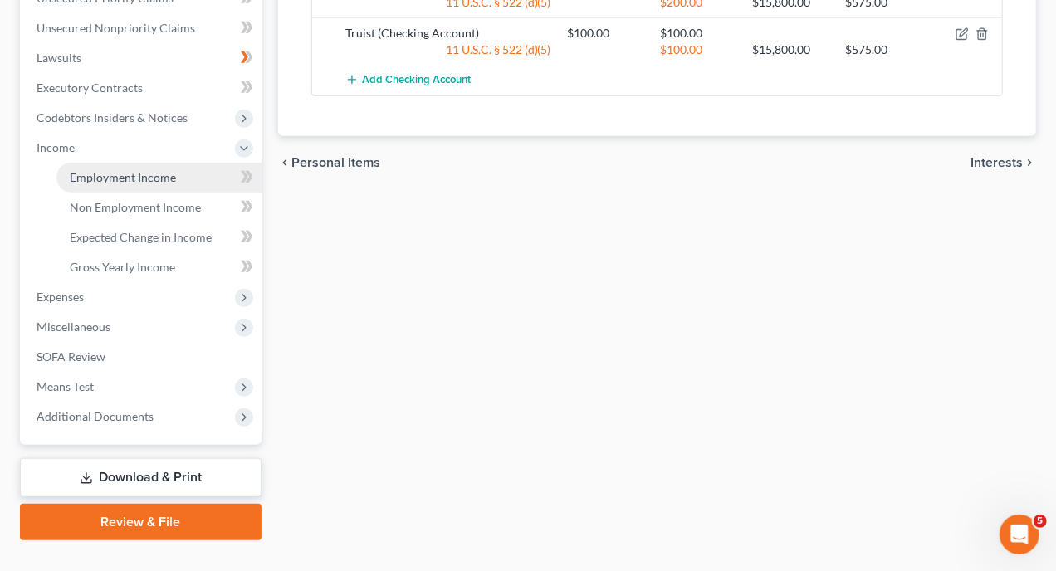
click at [160, 170] on span "Employment Income" at bounding box center [123, 177] width 106 height 14
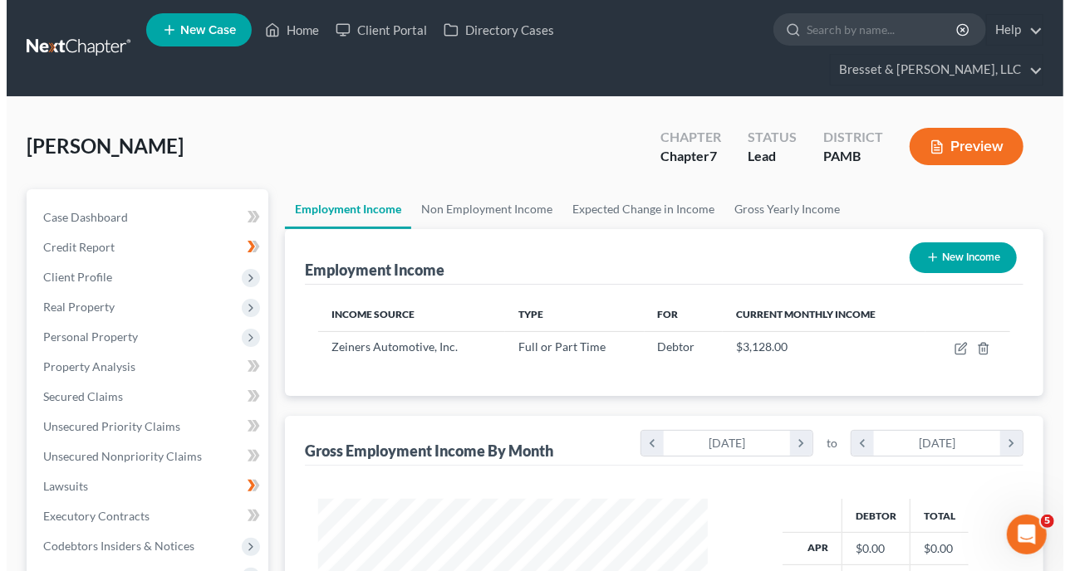
scroll to position [296, 423]
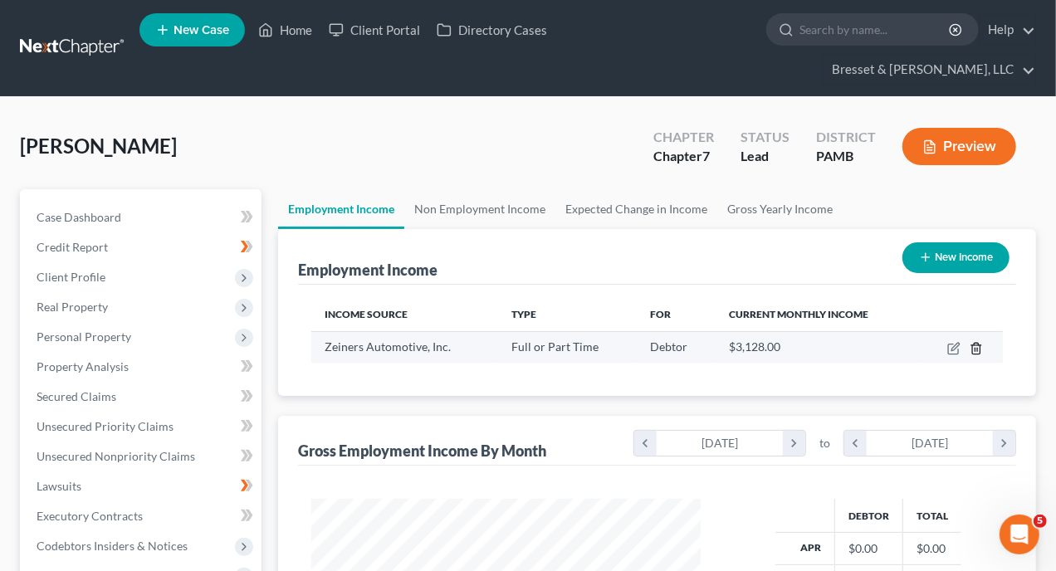
click at [978, 342] on icon "button" at bounding box center [976, 348] width 13 height 13
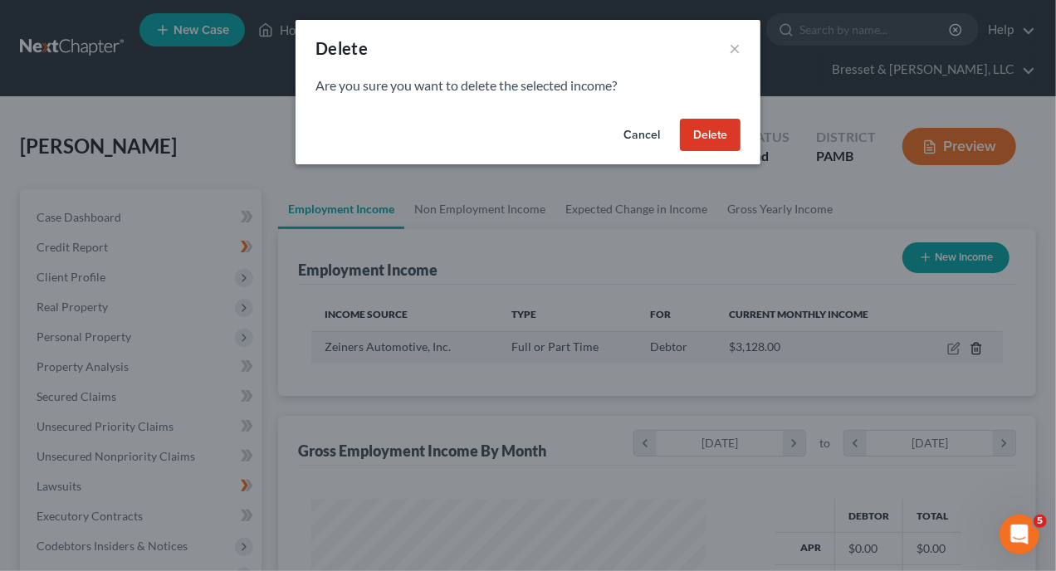
scroll to position [296, 429]
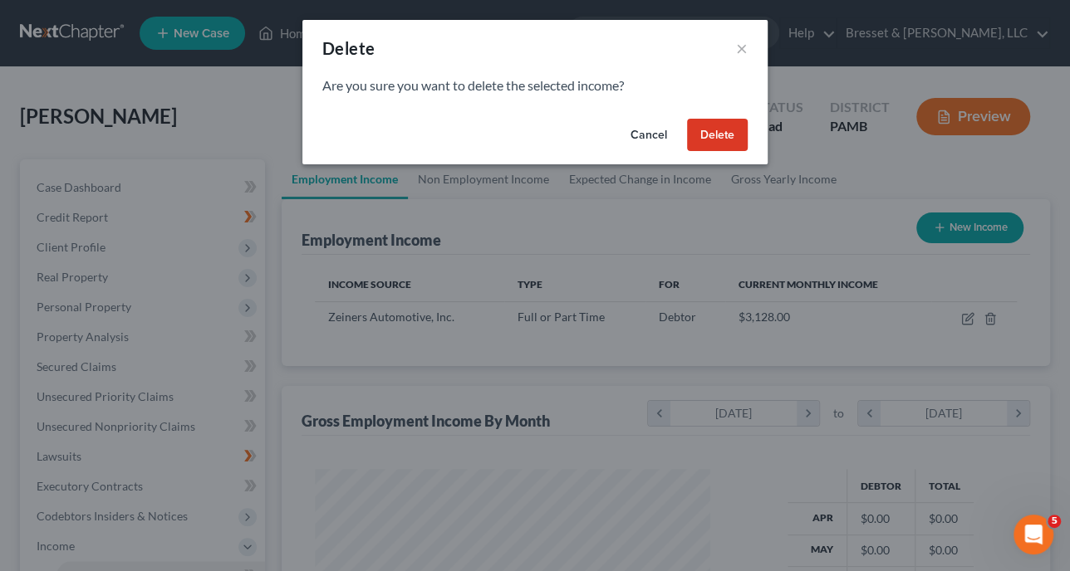
click at [723, 134] on button "Delete" at bounding box center [717, 135] width 61 height 33
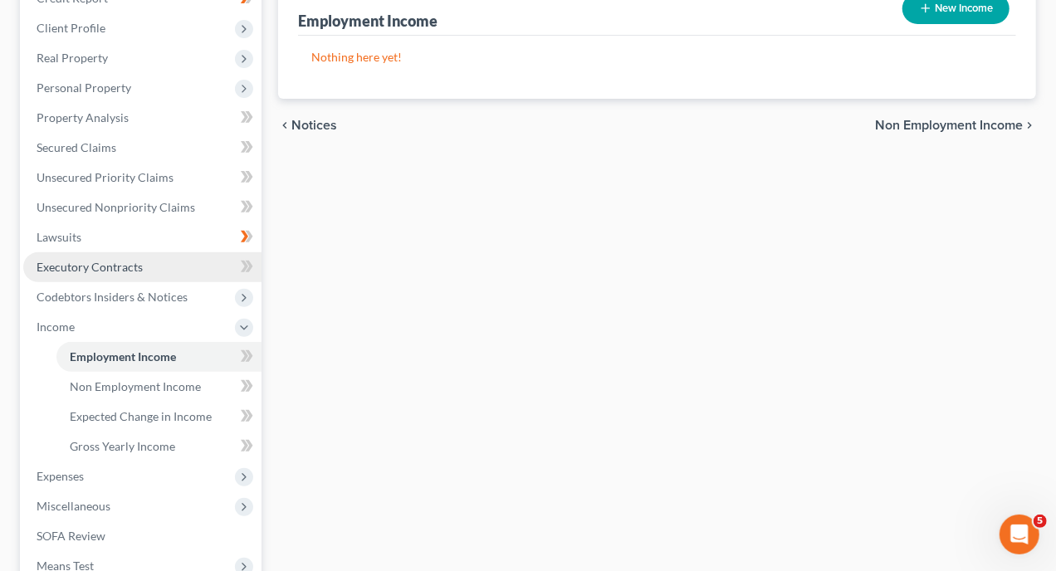
scroll to position [332, 0]
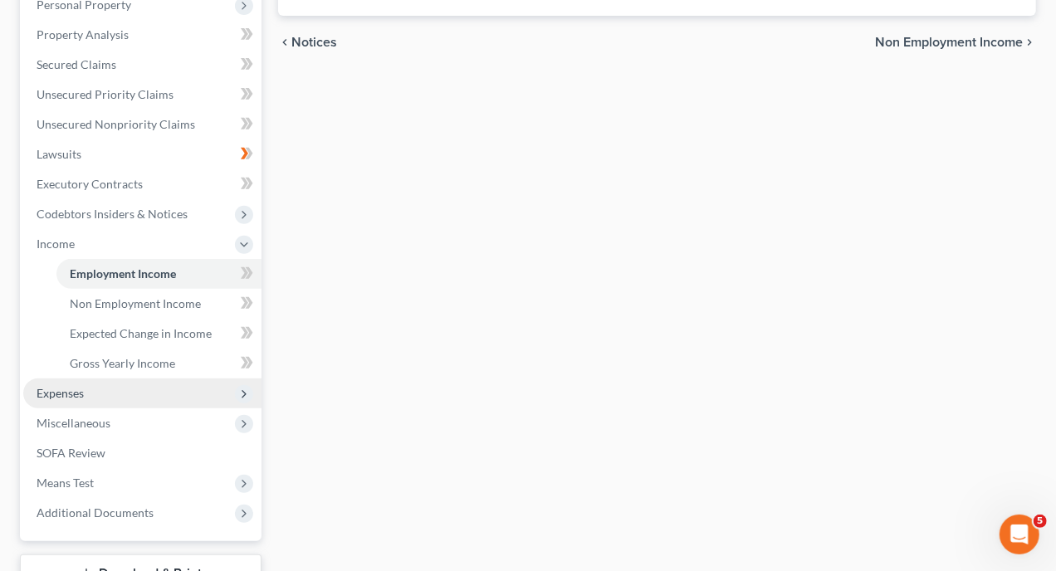
click at [61, 386] on span "Expenses" at bounding box center [60, 393] width 47 height 14
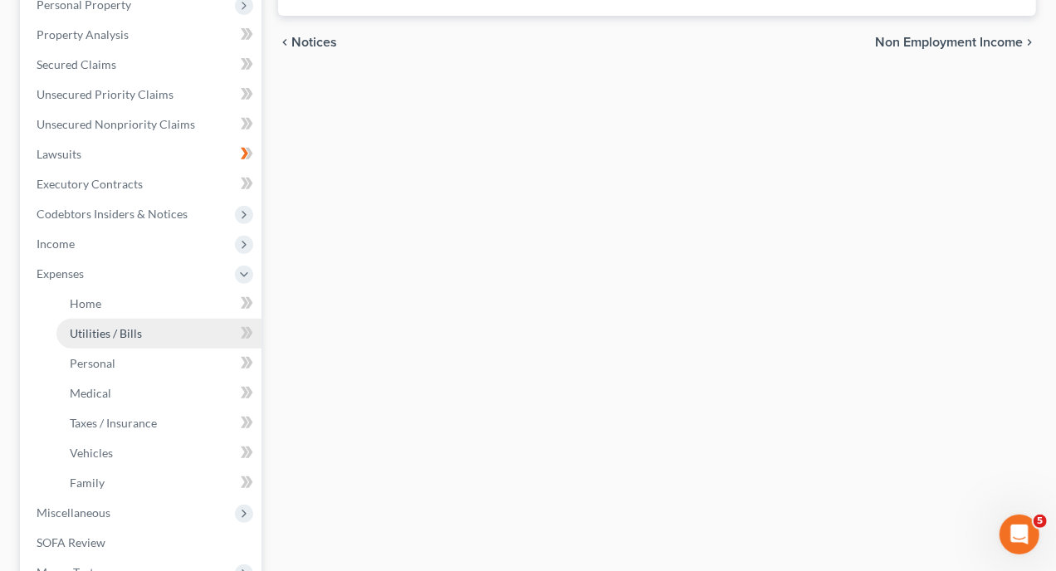
click at [120, 326] on span "Utilities / Bills" at bounding box center [106, 333] width 72 height 14
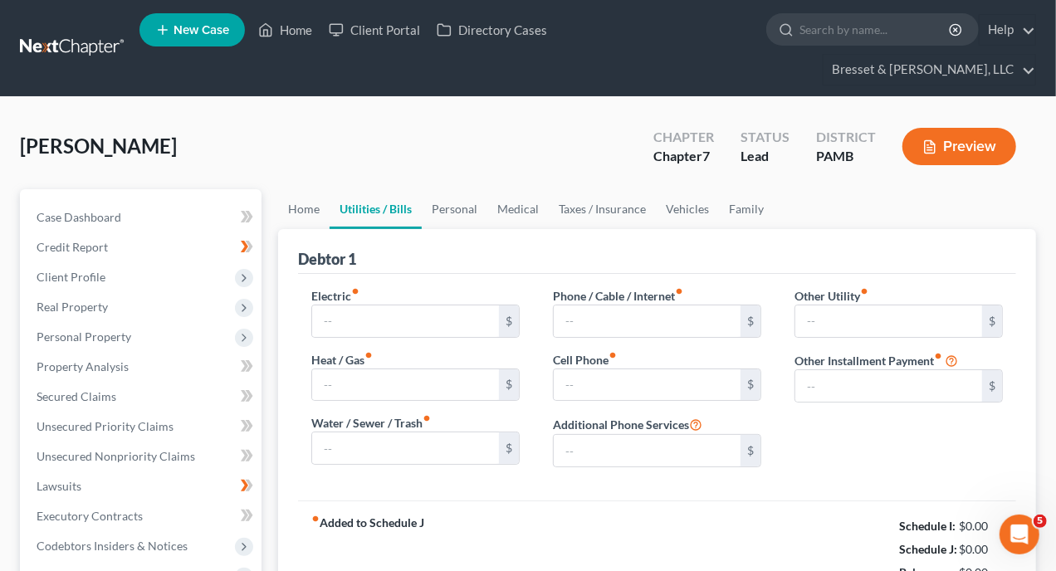
type input "0.00"
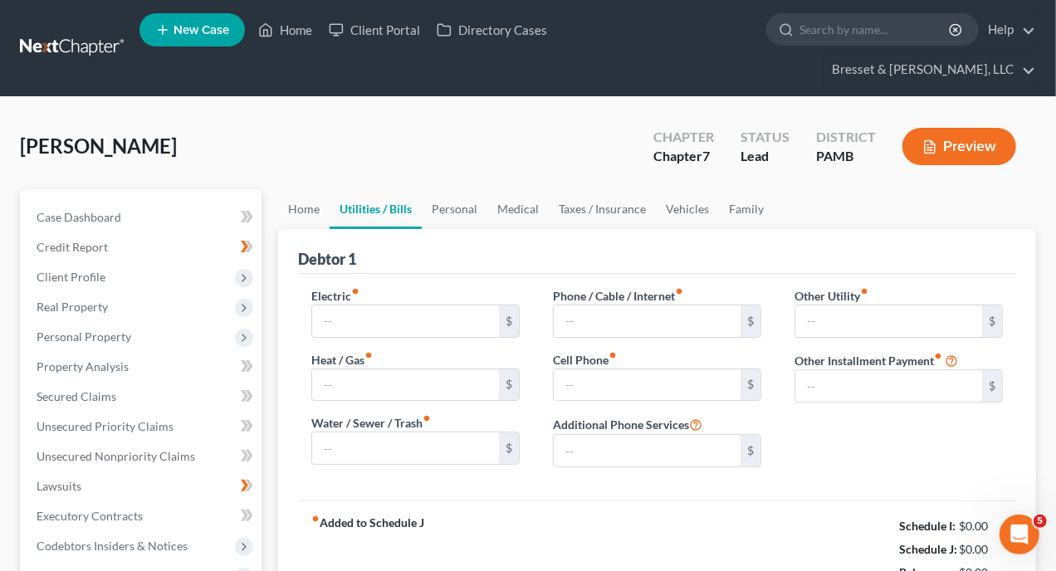
type input "0.00"
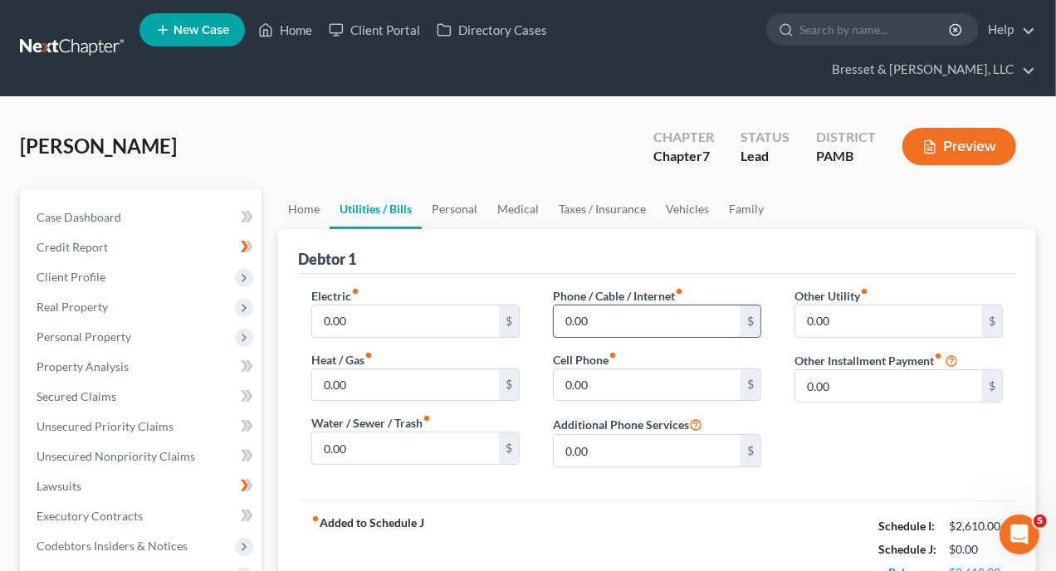
click at [620, 306] on input "0.00" at bounding box center [647, 322] width 187 height 32
type input "1"
click at [603, 370] on input "0.00" at bounding box center [647, 386] width 187 height 32
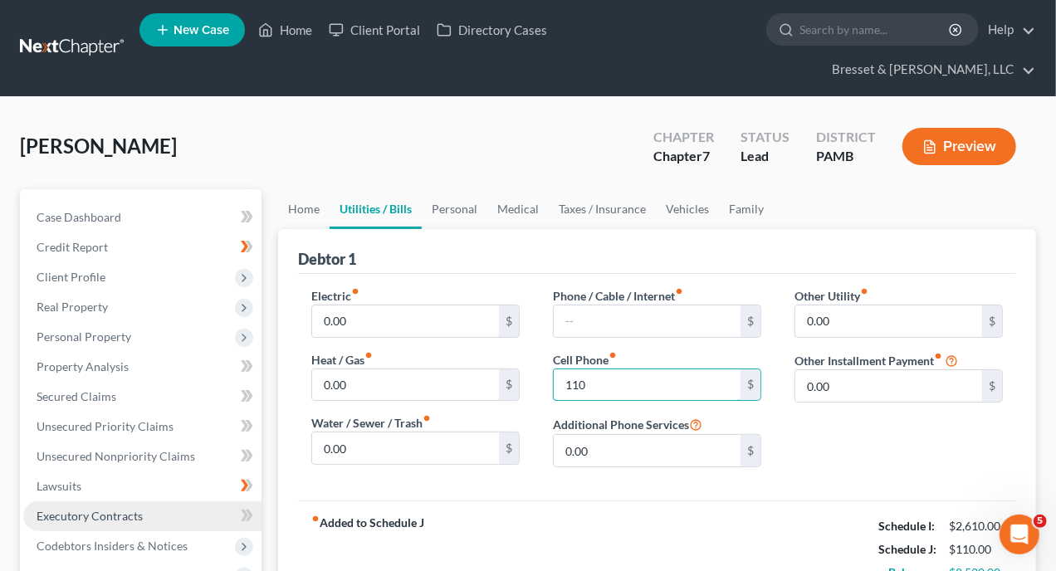
scroll to position [166, 0]
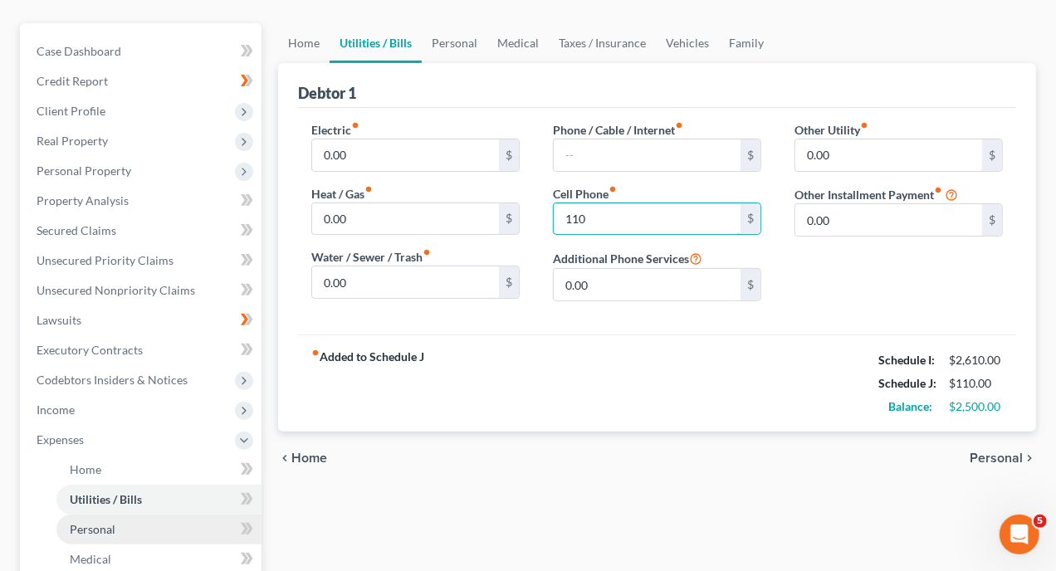
type input "110"
click at [106, 522] on span "Personal" at bounding box center [93, 529] width 46 height 14
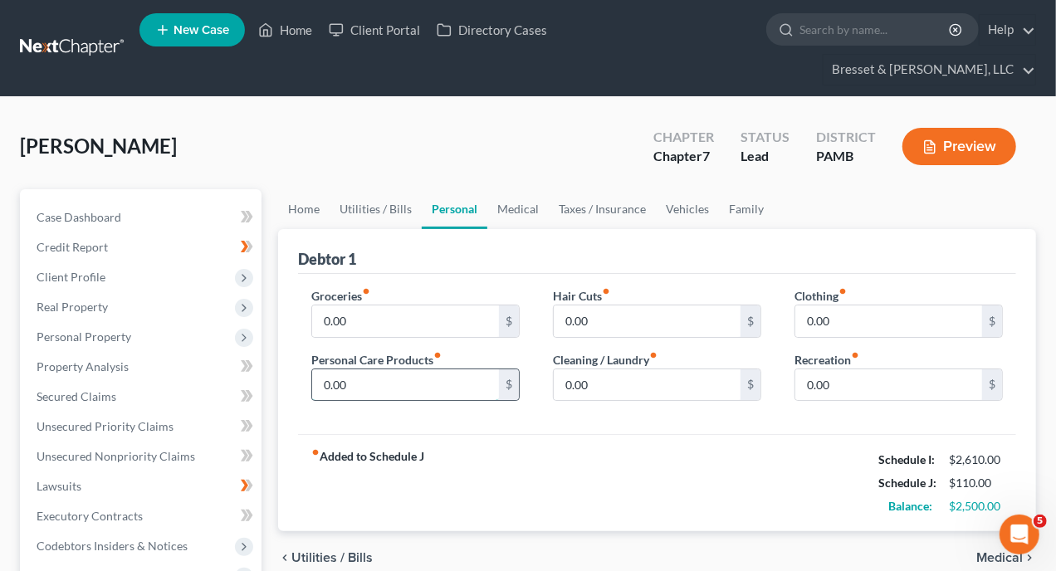
click at [374, 370] on input "0.00" at bounding box center [405, 386] width 187 height 32
type input "50"
click at [689, 189] on link "Vehicles" at bounding box center [687, 209] width 63 height 40
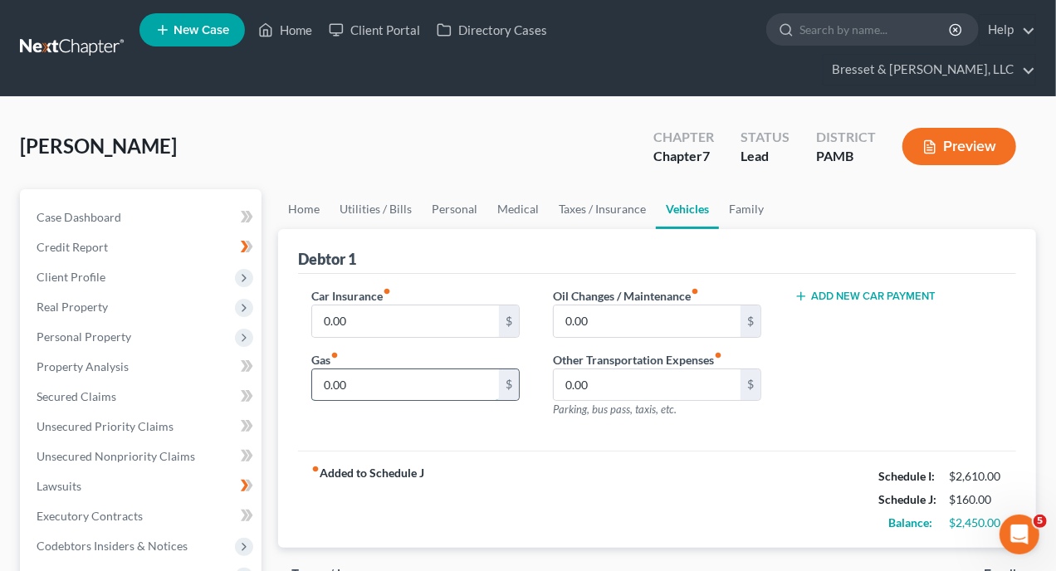
click at [409, 370] on input "0.00" at bounding box center [405, 386] width 187 height 32
type input "200"
click at [395, 306] on input "0.00" at bounding box center [405, 322] width 187 height 32
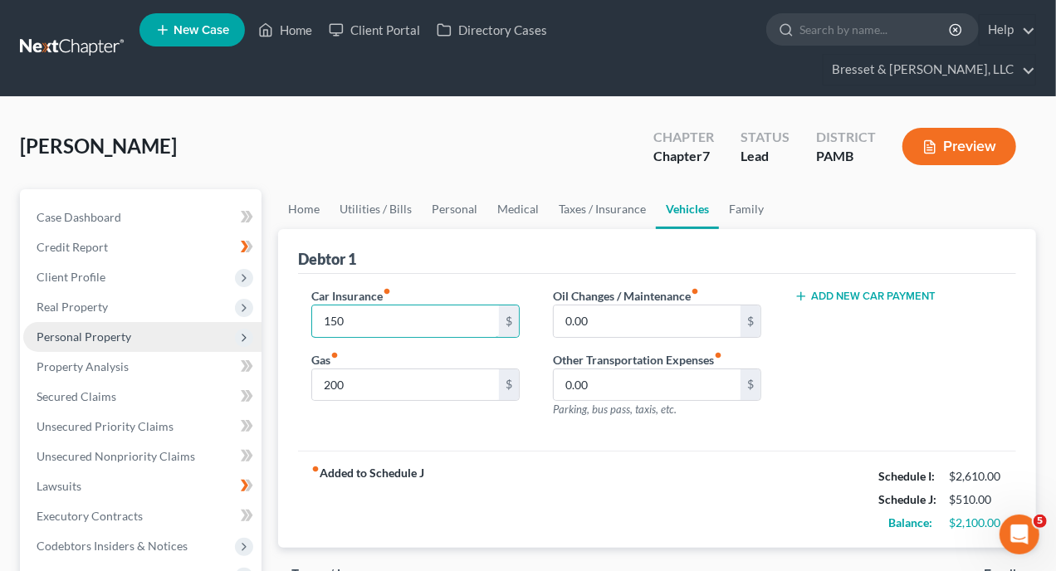
type input "150"
click at [117, 330] on span "Personal Property" at bounding box center [84, 337] width 95 height 14
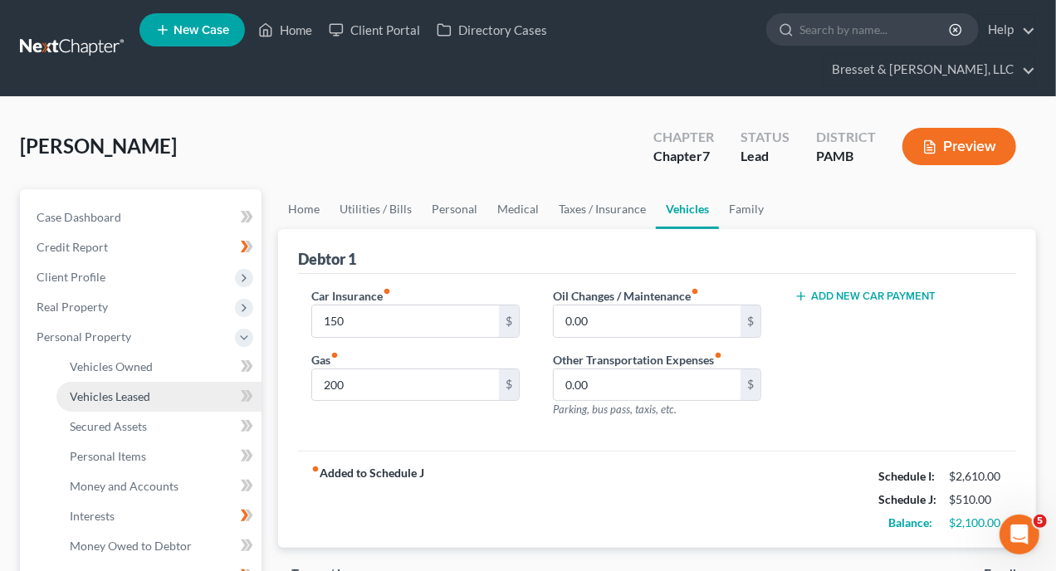
scroll to position [83, 0]
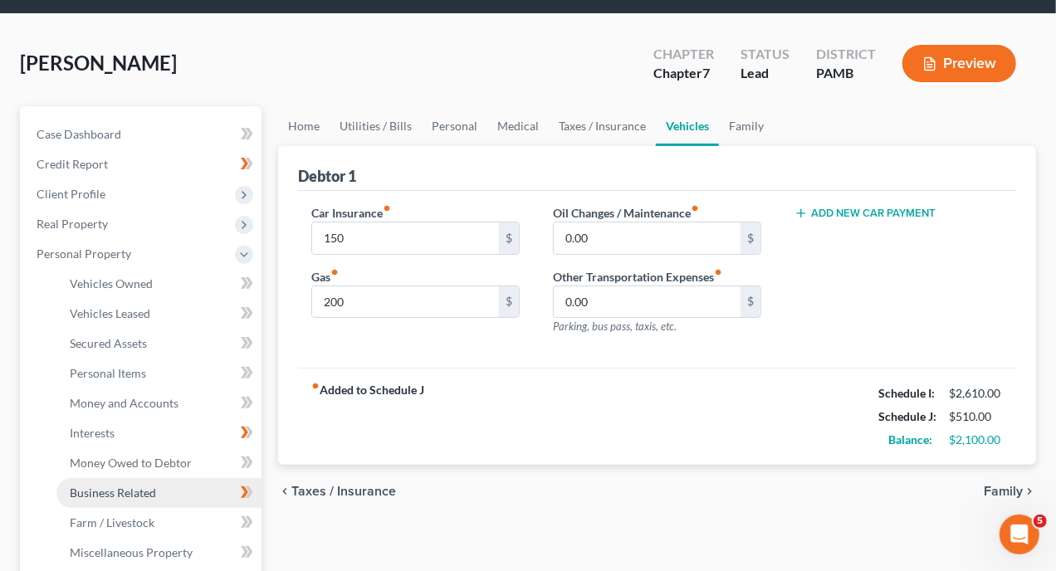
click at [130, 486] on span "Business Related" at bounding box center [113, 493] width 86 height 14
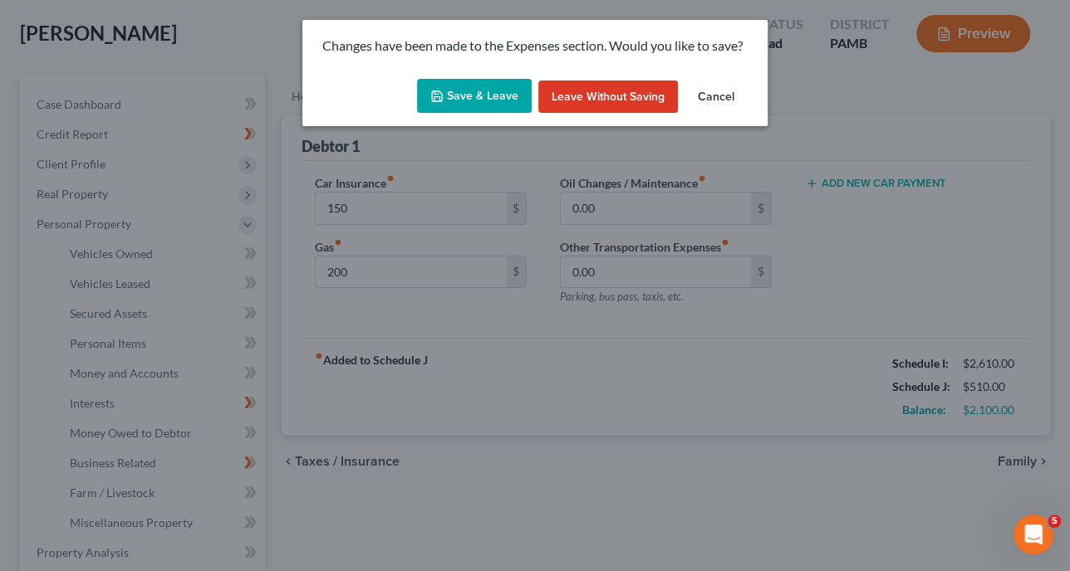
click at [501, 100] on button "Save & Leave" at bounding box center [474, 96] width 115 height 35
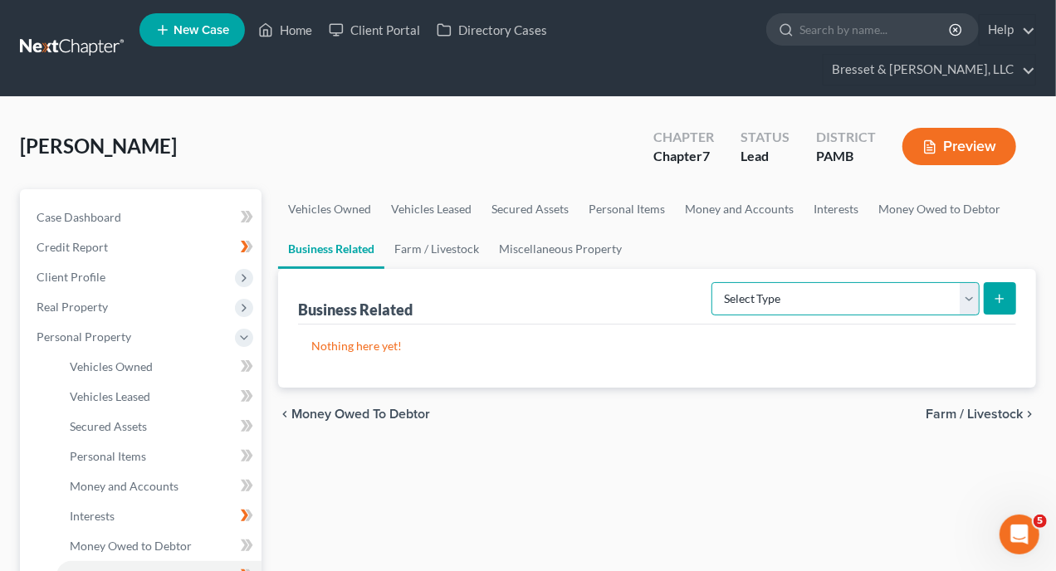
click at [970, 282] on select "Select Type Customer Lists Franchises Inventory Licenses Machinery Office Equip…" at bounding box center [846, 298] width 268 height 33
drag, startPoint x: 572, startPoint y: 277, endPoint x: 384, endPoint y: 324, distance: 194.4
click at [572, 277] on div "Business Related Select Type Customer Lists Franchises Inventory Licenses Machi…" at bounding box center [657, 297] width 718 height 56
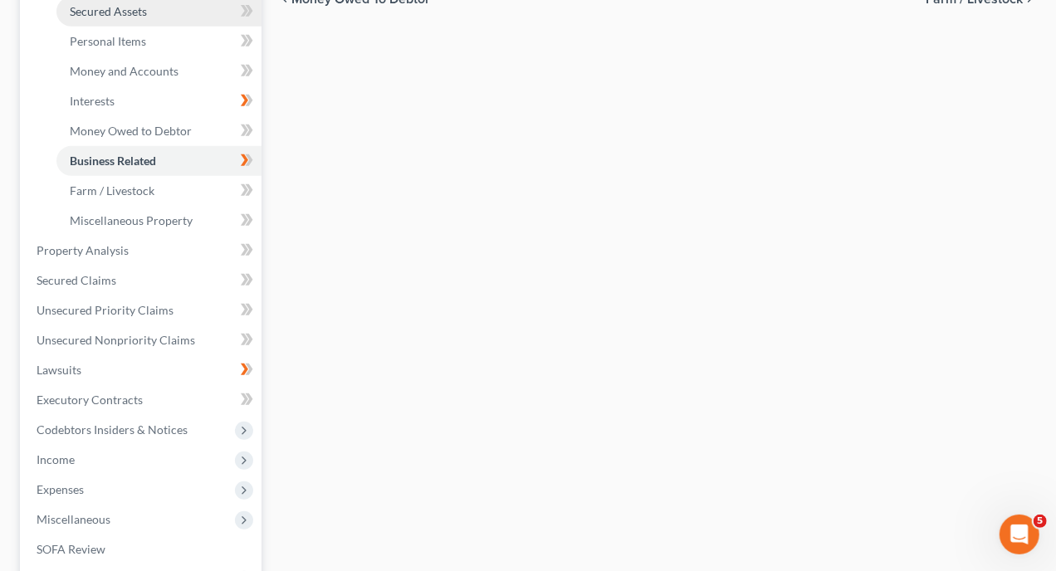
scroll to position [498, 0]
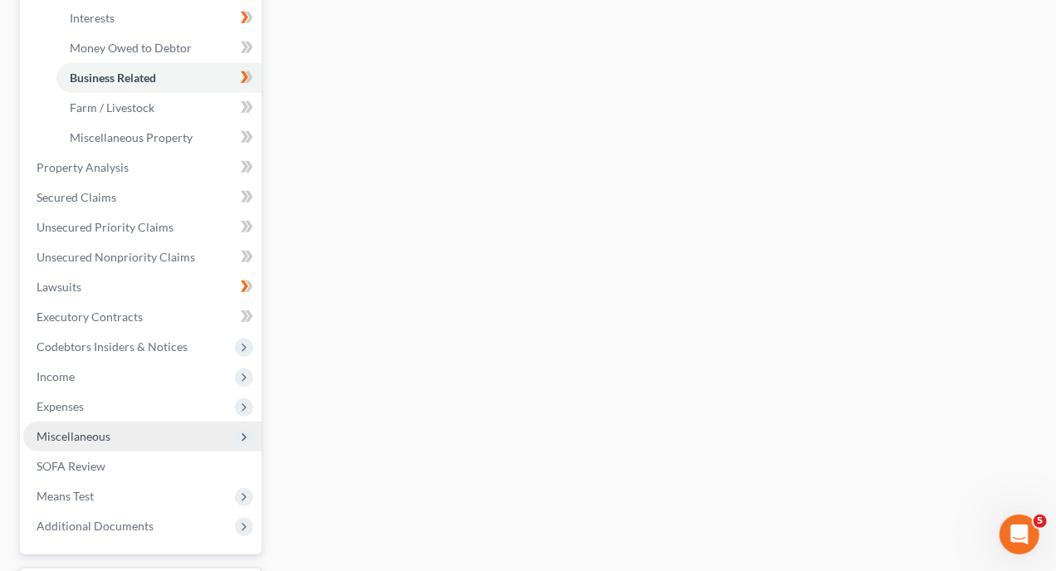
click at [94, 429] on span "Miscellaneous" at bounding box center [74, 436] width 74 height 14
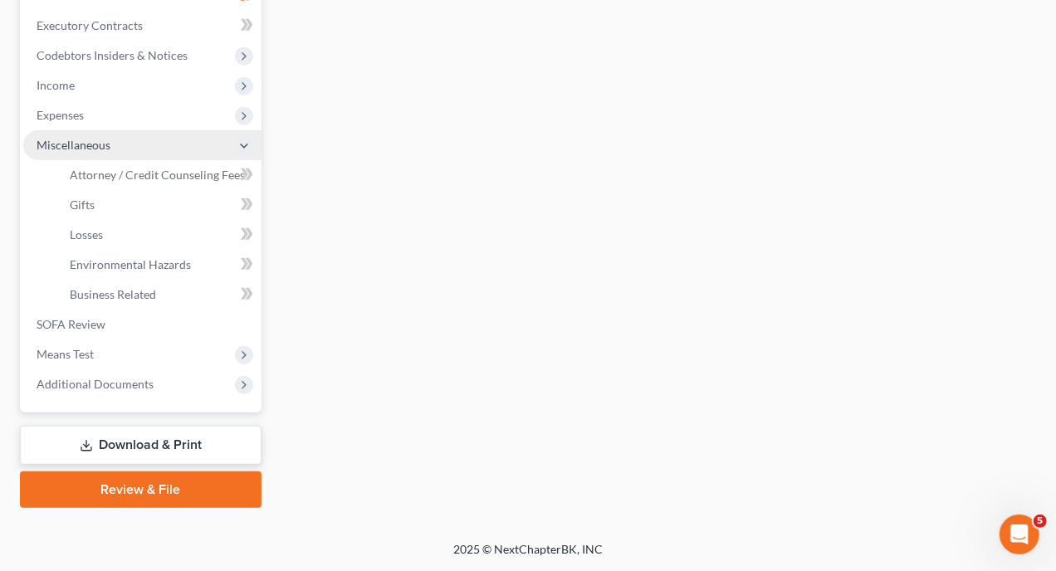
scroll to position [458, 0]
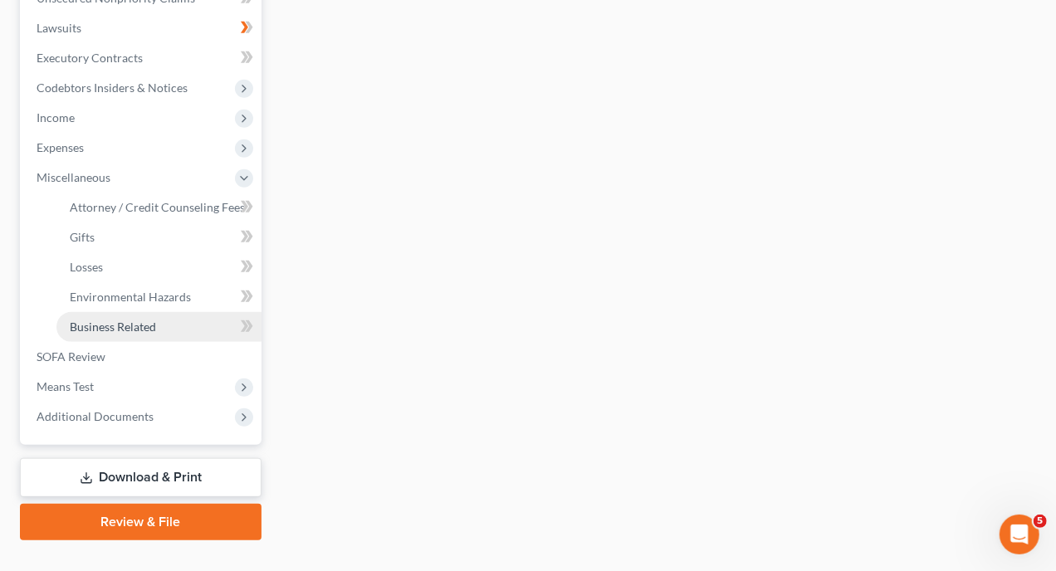
click at [150, 320] on span "Business Related" at bounding box center [113, 327] width 86 height 14
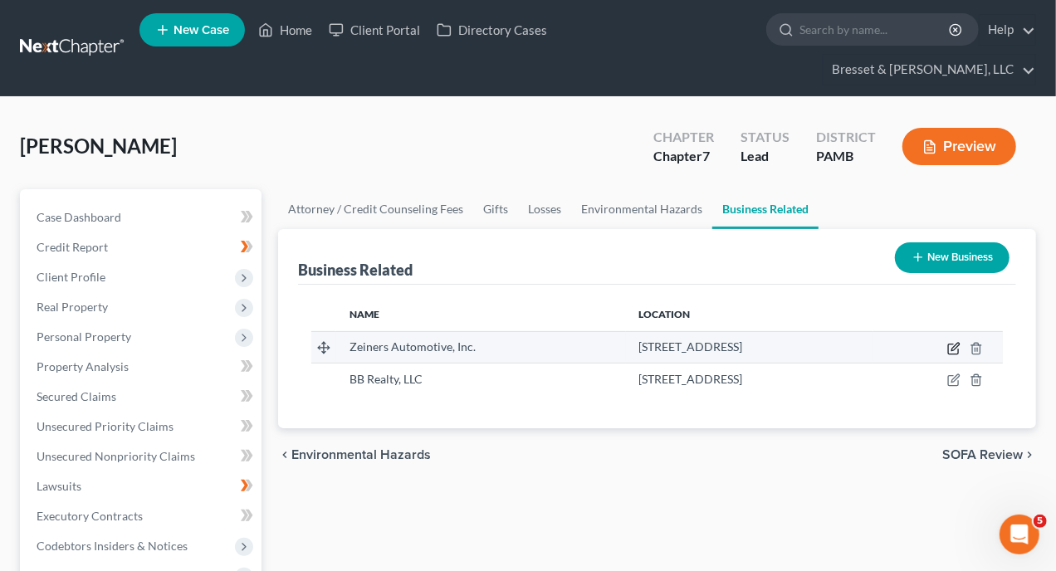
click at [953, 342] on icon "button" at bounding box center [954, 348] width 13 height 13
select select "owner"
select select "39"
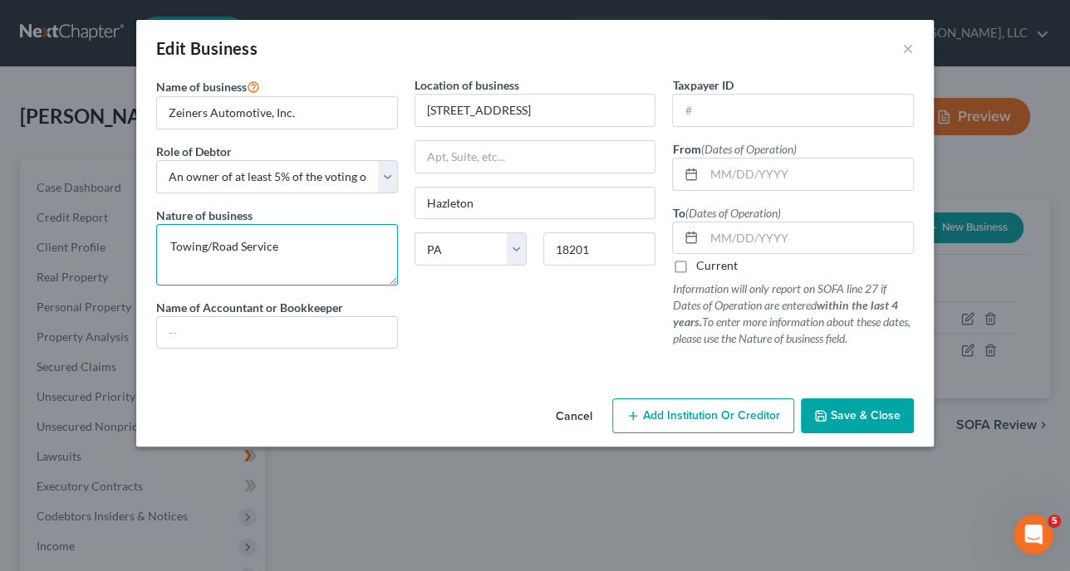
click at [319, 241] on textarea "Towing/Road Service" at bounding box center [277, 254] width 242 height 61
type textarea "Towing/Road Service (Closed [DATE])"
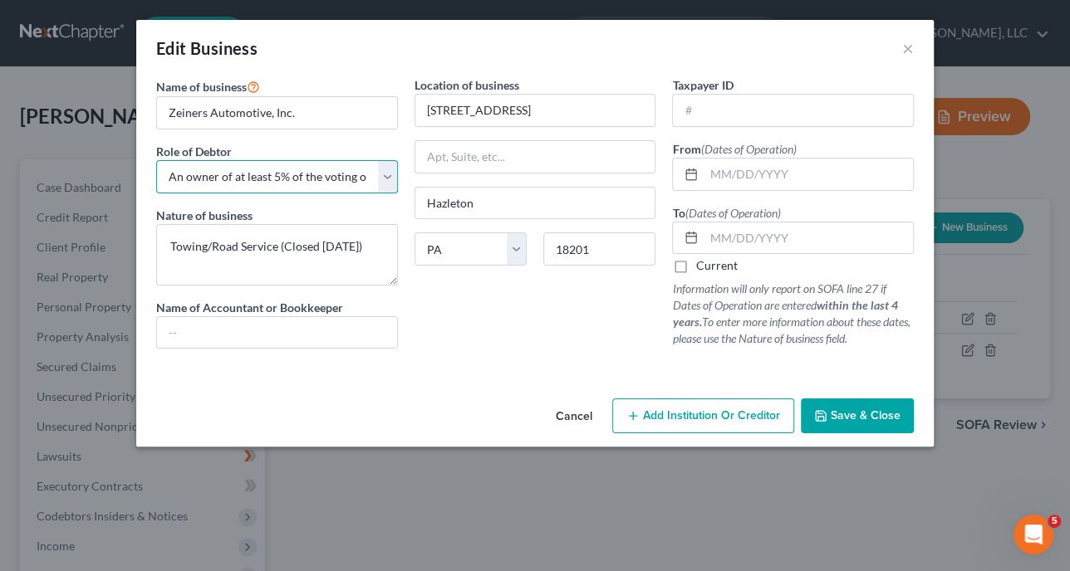
click at [385, 179] on select "Select A member of a limited liability company (LLC) or limited liability partn…" at bounding box center [277, 176] width 242 height 33
click at [872, 412] on span "Save & Close" at bounding box center [866, 416] width 70 height 14
